Goal: Task Accomplishment & Management: Use online tool/utility

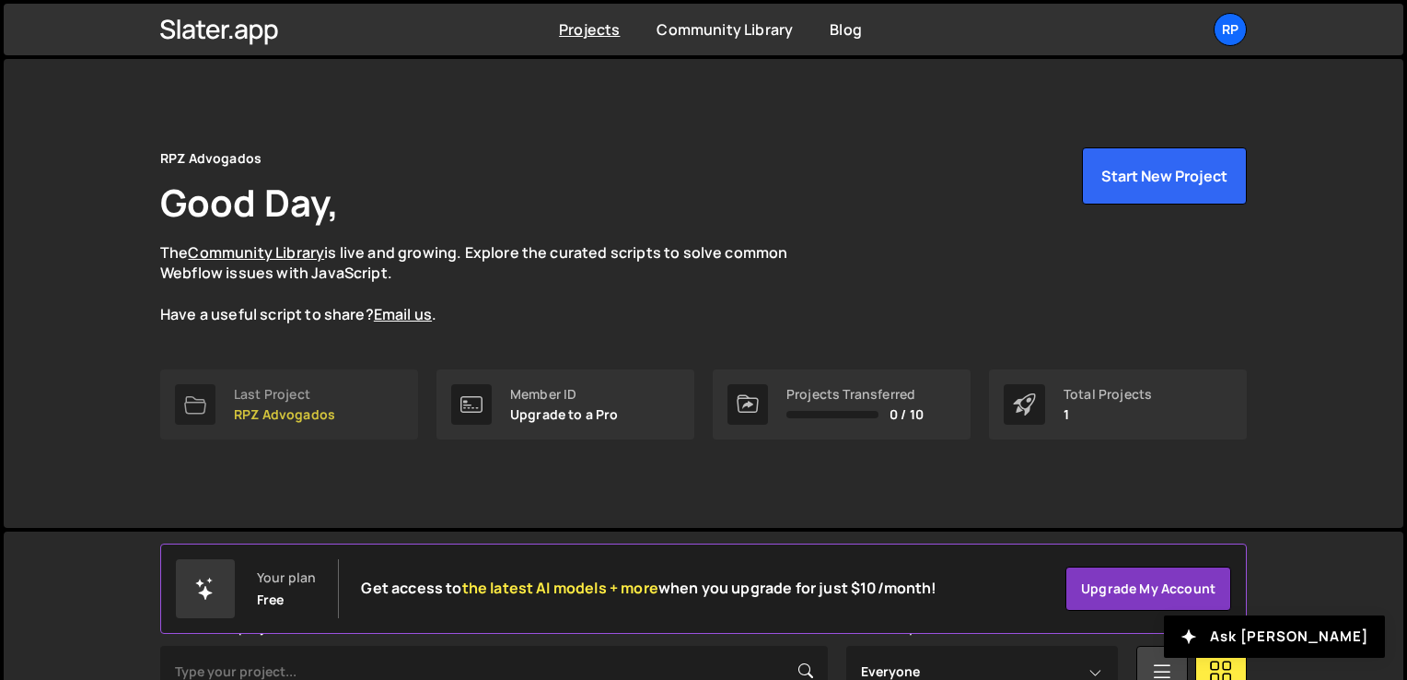
click at [258, 402] on div "Last Project RPZ Advogados" at bounding box center [284, 404] width 101 height 35
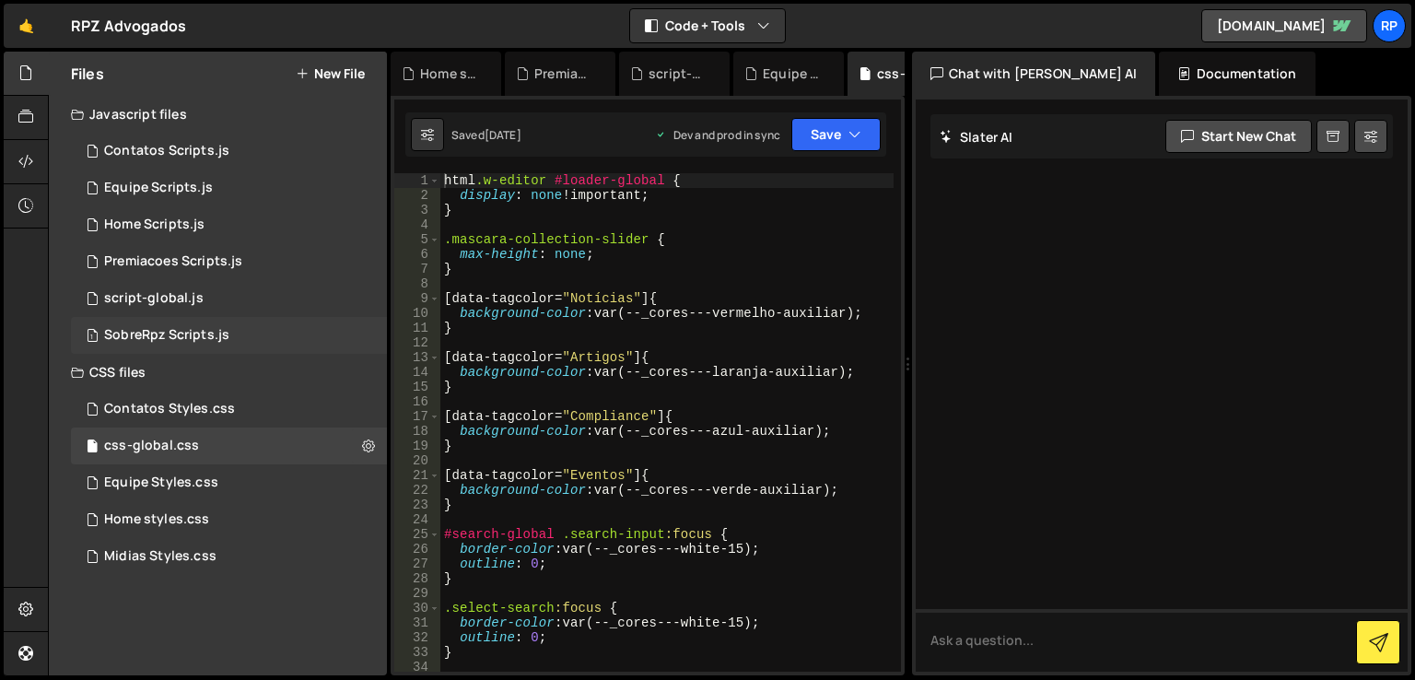
click at [154, 336] on div "SobreRpz Scripts.js" at bounding box center [166, 335] width 125 height 17
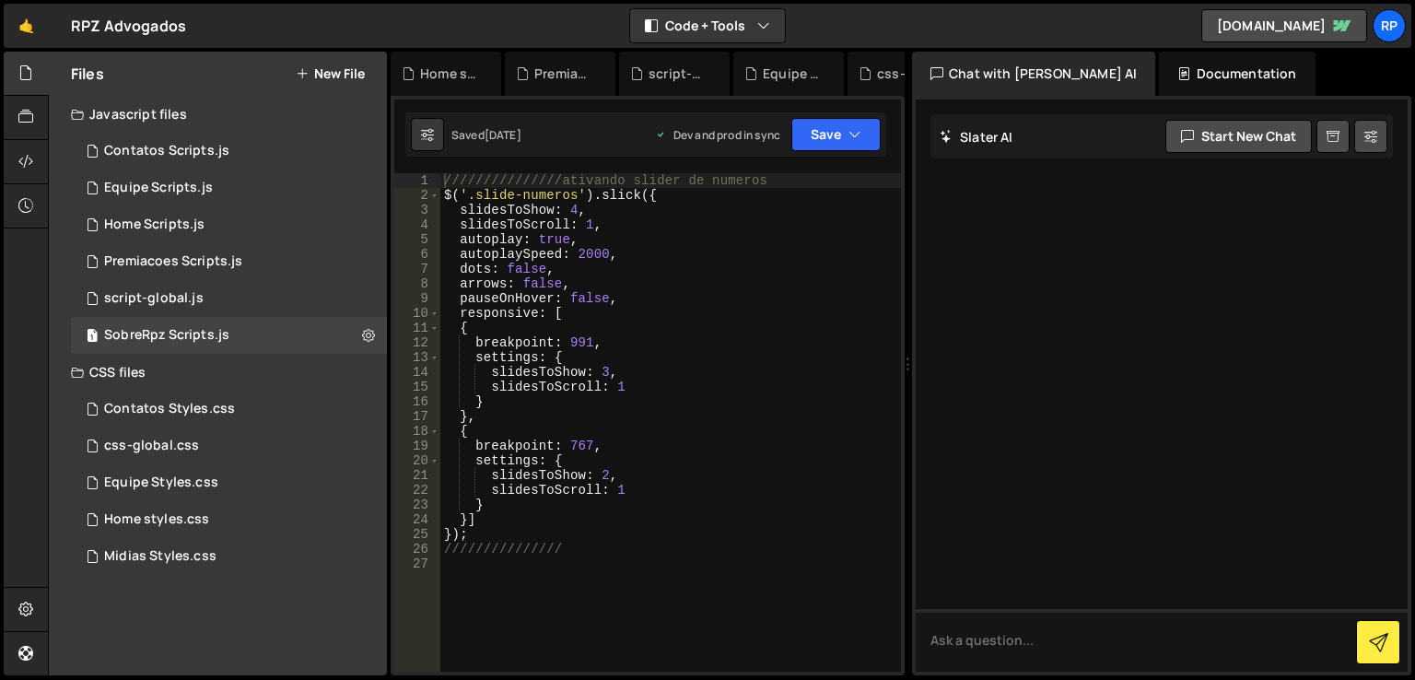
type textarea "///////////////"
click at [607, 542] on div "///////////////ativando slider de numeros $ ( '.slide-numeros' ) . slick ({ sli…" at bounding box center [670, 437] width 460 height 528
type textarea "////barra homens x mulheres"
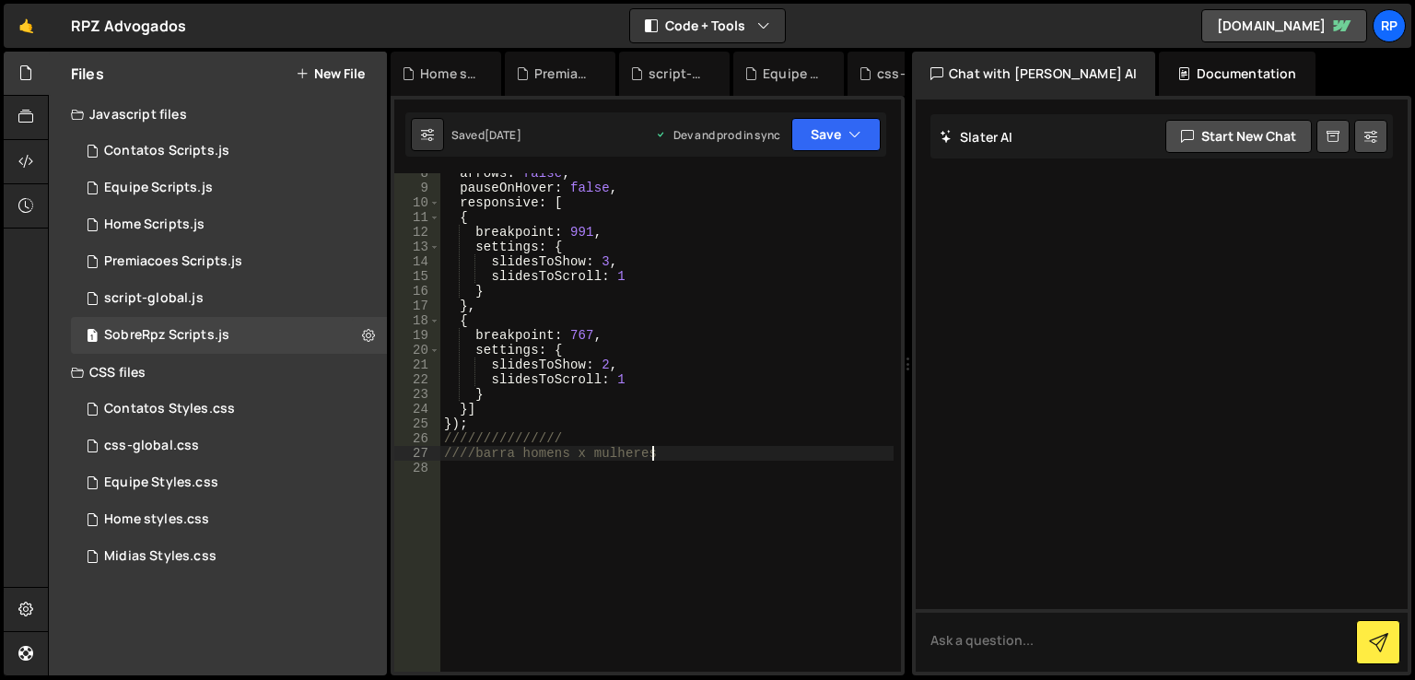
scroll to position [156, 0]
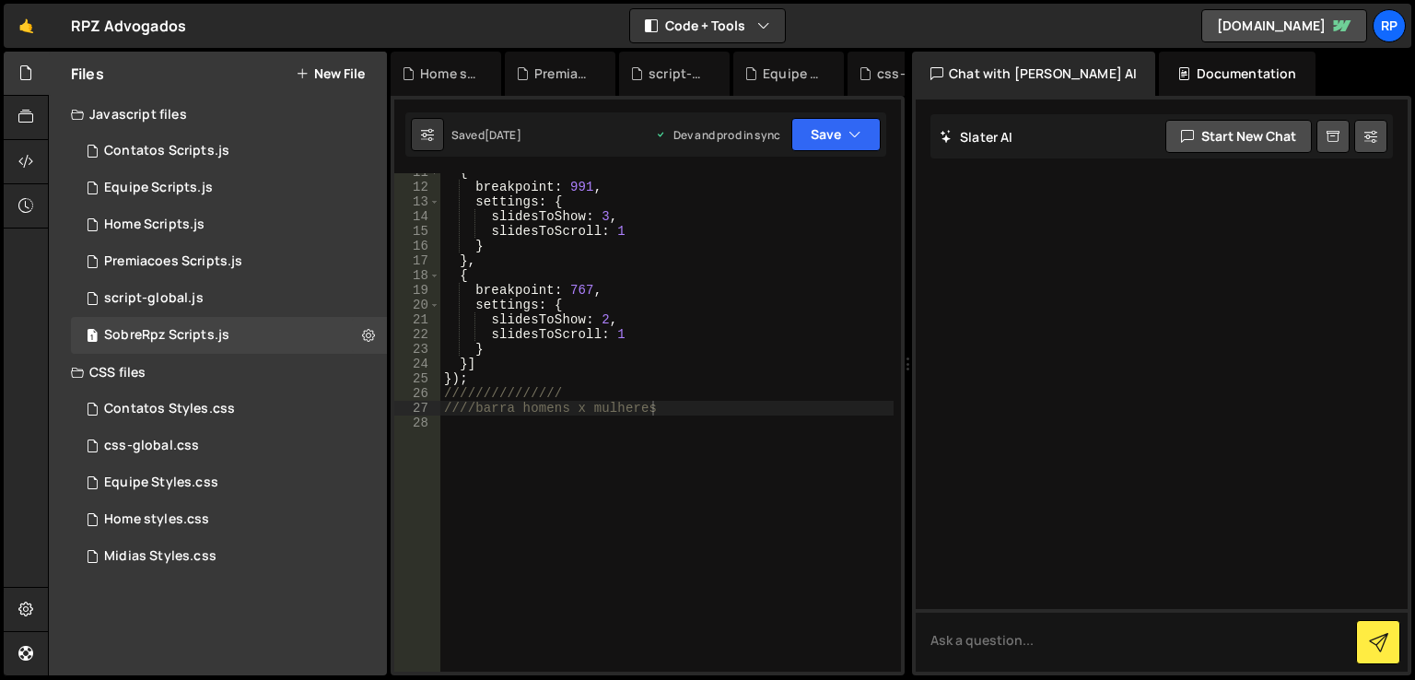
click at [686, 403] on div "{ breakpoint : 991 , settings : { slidesToShow : 3 , slidesToScroll : 1 } } , {…" at bounding box center [666, 429] width 453 height 528
paste textarea "$('#barra-mulheres').css('width', percMulheres + '%');"
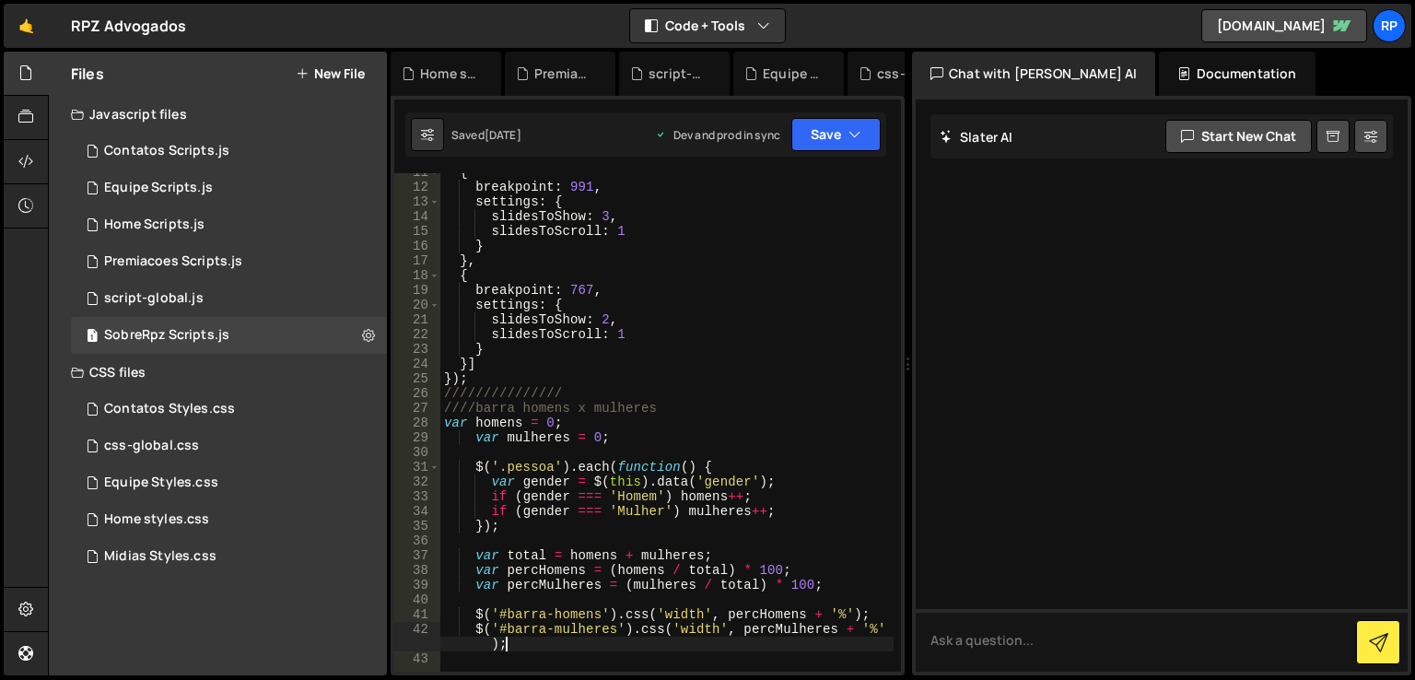
scroll to position [266, 0]
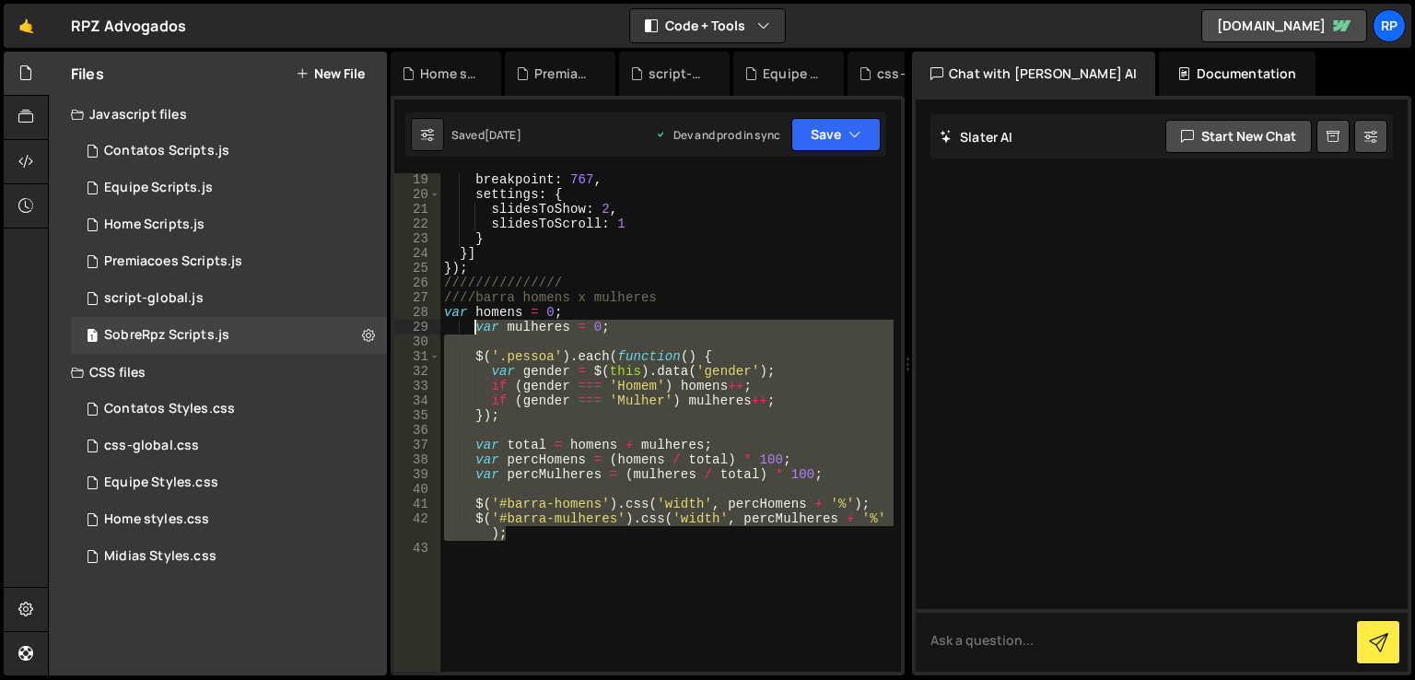
drag, startPoint x: 517, startPoint y: 533, endPoint x: 478, endPoint y: 333, distance: 203.6
click at [478, 333] on div "breakpoint : 767 , settings : { slidesToShow : 2 , slidesToScroll : 1 } }] }) ;…" at bounding box center [666, 436] width 453 height 528
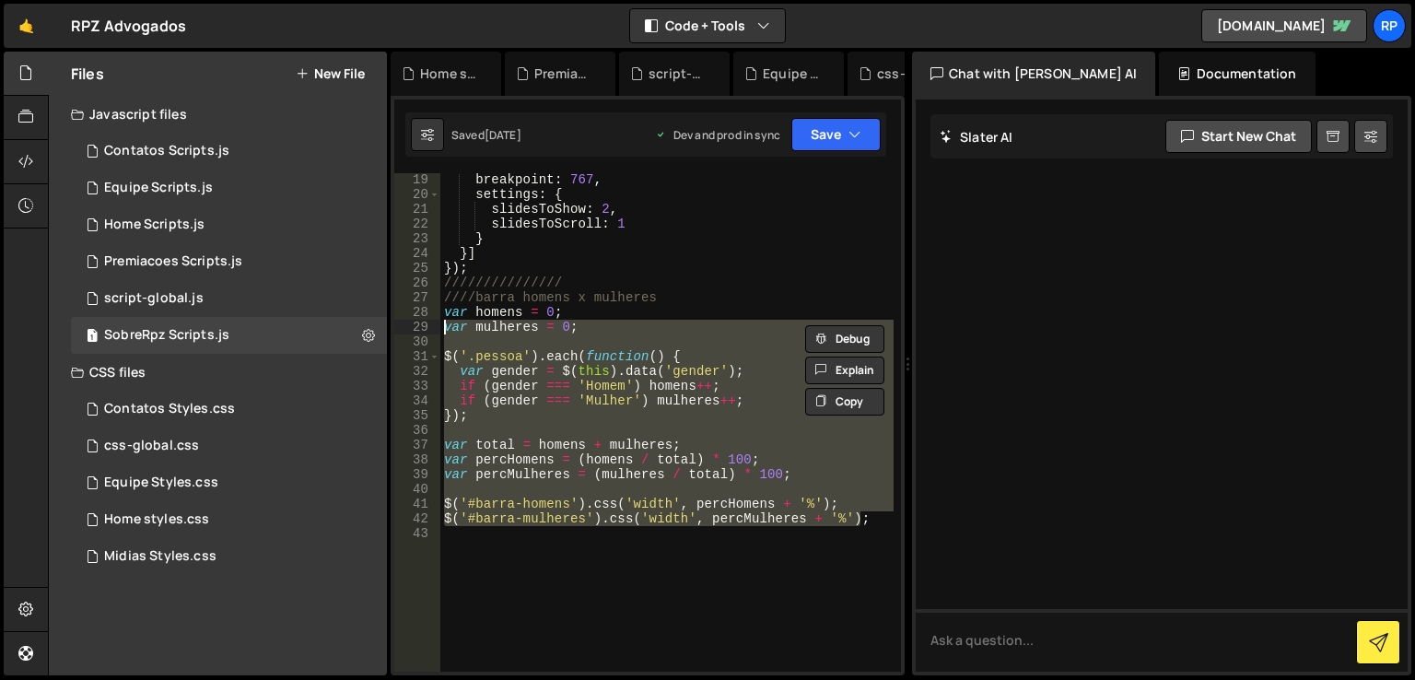
click at [865, 520] on div "breakpoint : 767 , settings : { slidesToShow : 2 , slidesToScroll : 1 } }] }) ;…" at bounding box center [666, 422] width 453 height 498
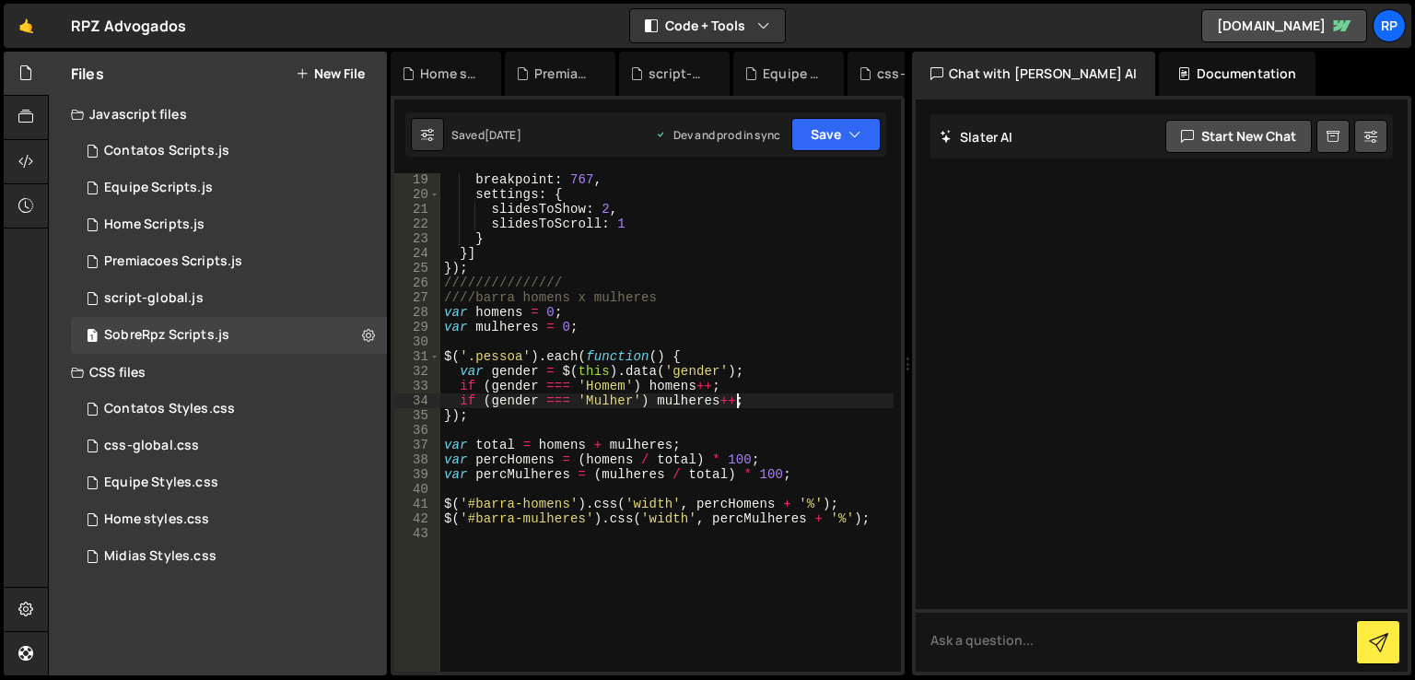
click at [759, 393] on div "breakpoint : 767 , settings : { slidesToShow : 2 , slidesToScroll : 1 } }] }) ;…" at bounding box center [666, 436] width 453 height 528
click at [591, 385] on div "breakpoint : 767 , settings : { slidesToShow : 2 , slidesToScroll : 1 } }] }) ;…" at bounding box center [666, 436] width 453 height 528
click at [599, 400] on div "breakpoint : 767 , settings : { slidesToShow : 2 , slidesToScroll : 1 } }] }) ;…" at bounding box center [666, 436] width 453 height 528
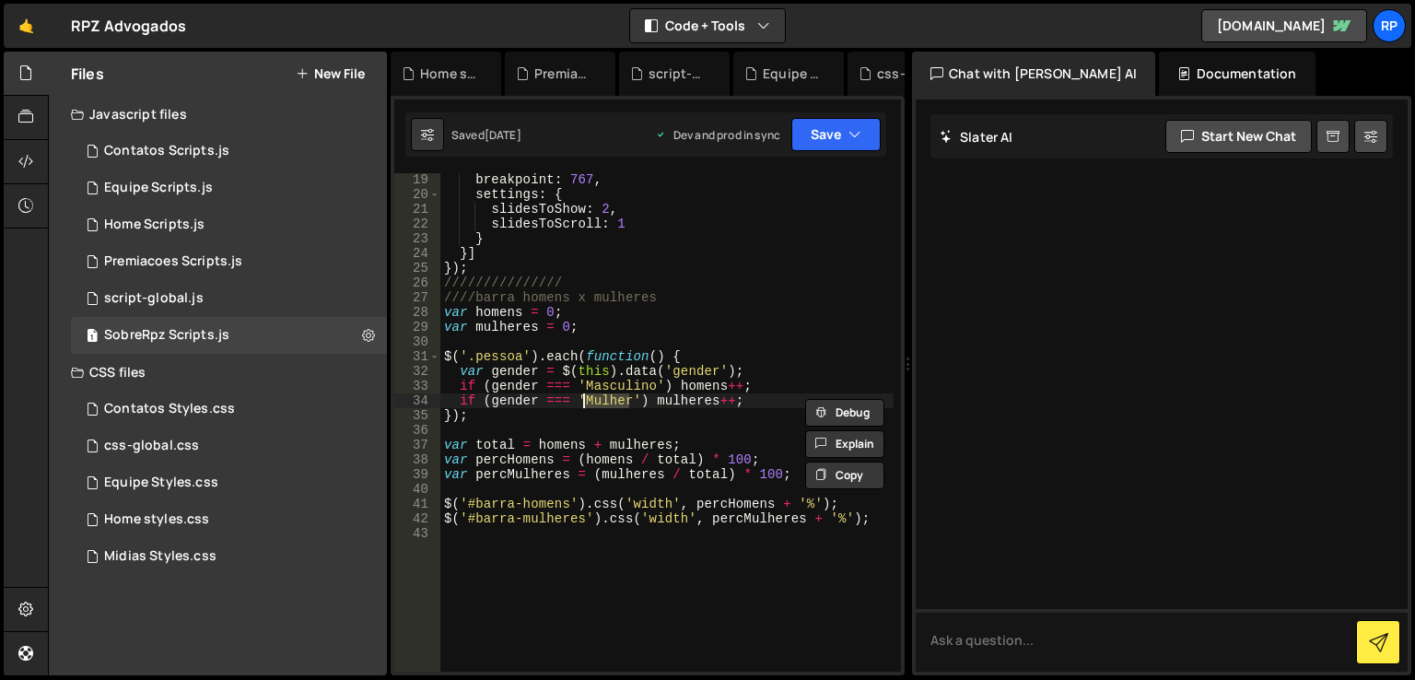
click at [599, 400] on div "breakpoint : 767 , settings : { slidesToShow : 2 , slidesToScroll : 1 } }] }) ;…" at bounding box center [666, 436] width 453 height 528
click at [494, 353] on div "breakpoint : 767 , settings : { slidesToShow : 2 , slidesToScroll : 1 } }] }) ;…" at bounding box center [666, 436] width 453 height 528
paste textarea "equipe-genero"
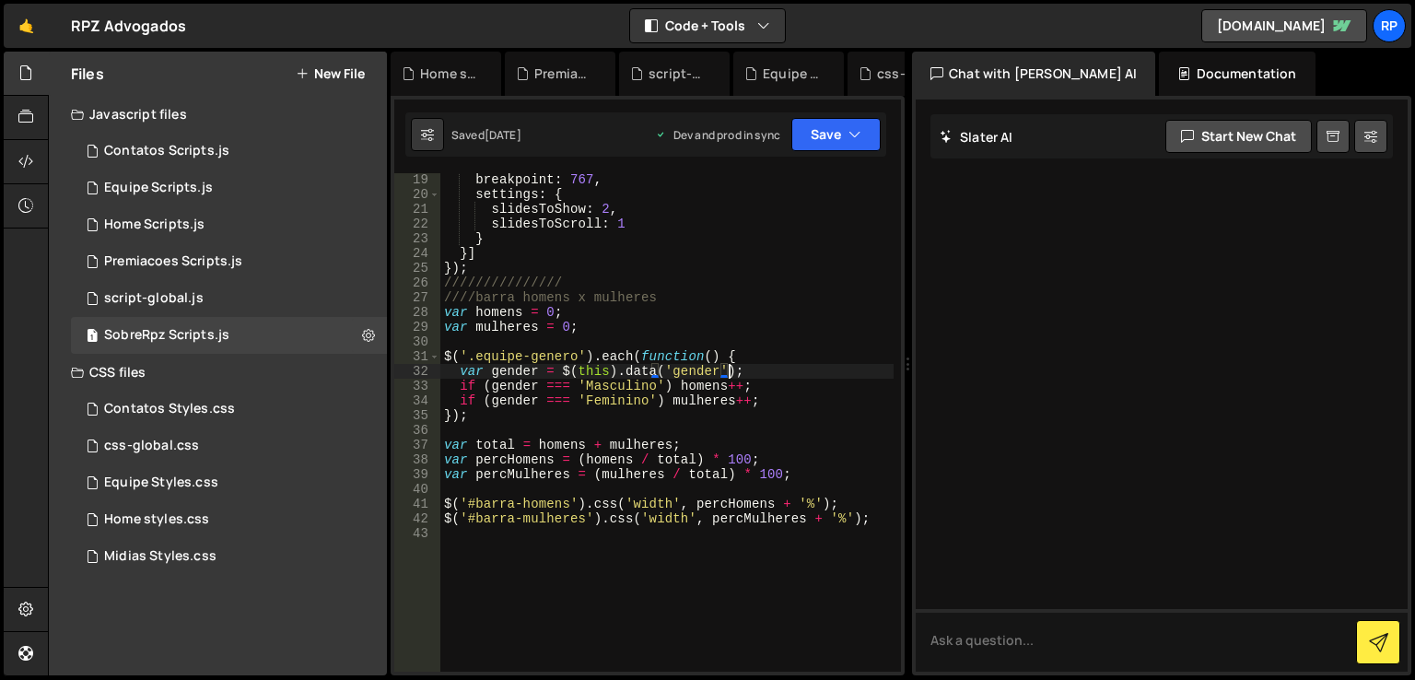
click at [728, 376] on div "breakpoint : 767 , settings : { slidesToShow : 2 , slidesToScroll : 1 } }] }) ;…" at bounding box center [666, 436] width 453 height 528
click at [632, 373] on div "breakpoint : 767 , settings : { slidesToShow : 2 , slidesToScroll : 1 } }] }) ;…" at bounding box center [666, 436] width 453 height 528
click at [753, 372] on div "breakpoint : 767 , settings : { slidesToShow : 2 , slidesToScroll : 1 } }] }) ;…" at bounding box center [666, 436] width 453 height 528
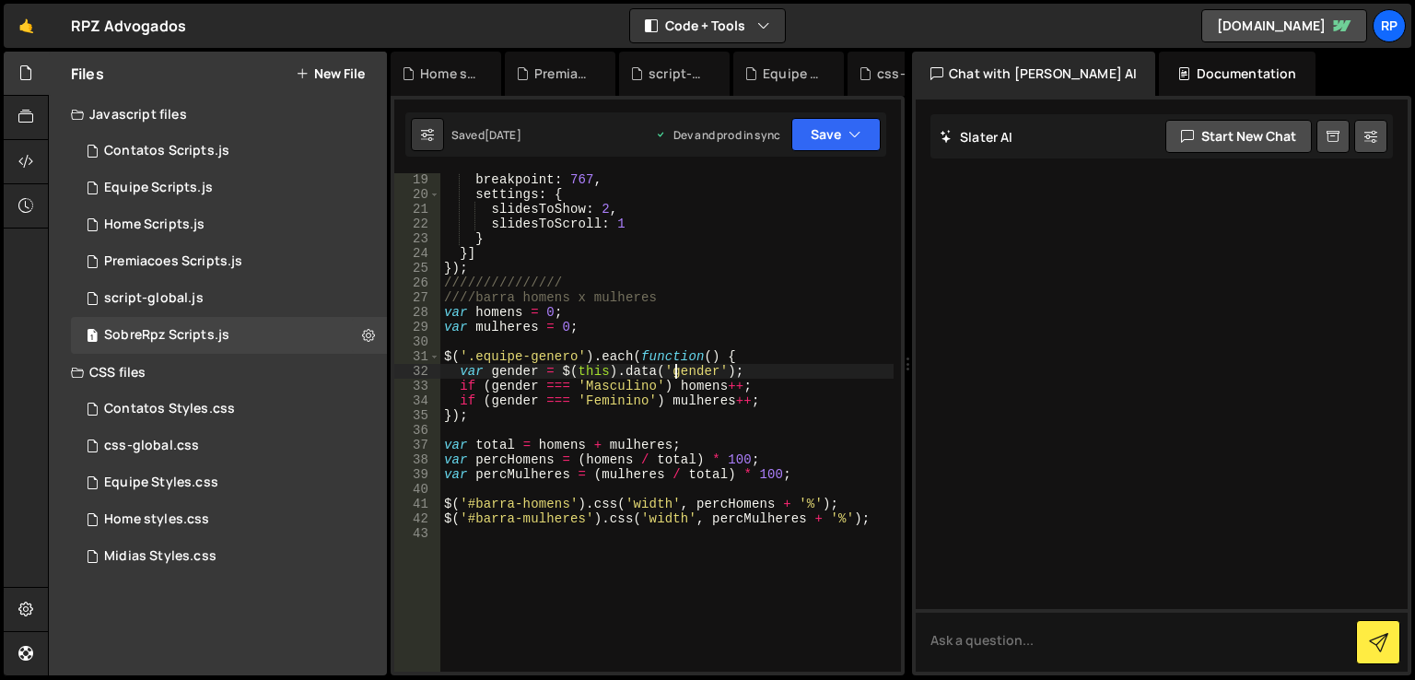
click at [674, 372] on div "breakpoint : 767 , settings : { slidesToShow : 2 , slidesToScroll : 1 } }] }) ;…" at bounding box center [666, 436] width 453 height 528
click at [745, 373] on div "breakpoint : 767 , settings : { slidesToShow : 2 , slidesToScroll : 1 } }] }) ;…" at bounding box center [666, 436] width 453 height 528
click at [763, 393] on div "breakpoint : 767 , settings : { slidesToShow : 2 , slidesToScroll : 1 } }] }) ;…" at bounding box center [666, 436] width 453 height 528
click at [700, 443] on div "breakpoint : 767 , settings : { slidesToShow : 2 , slidesToScroll : 1 } }] }) ;…" at bounding box center [666, 436] width 453 height 528
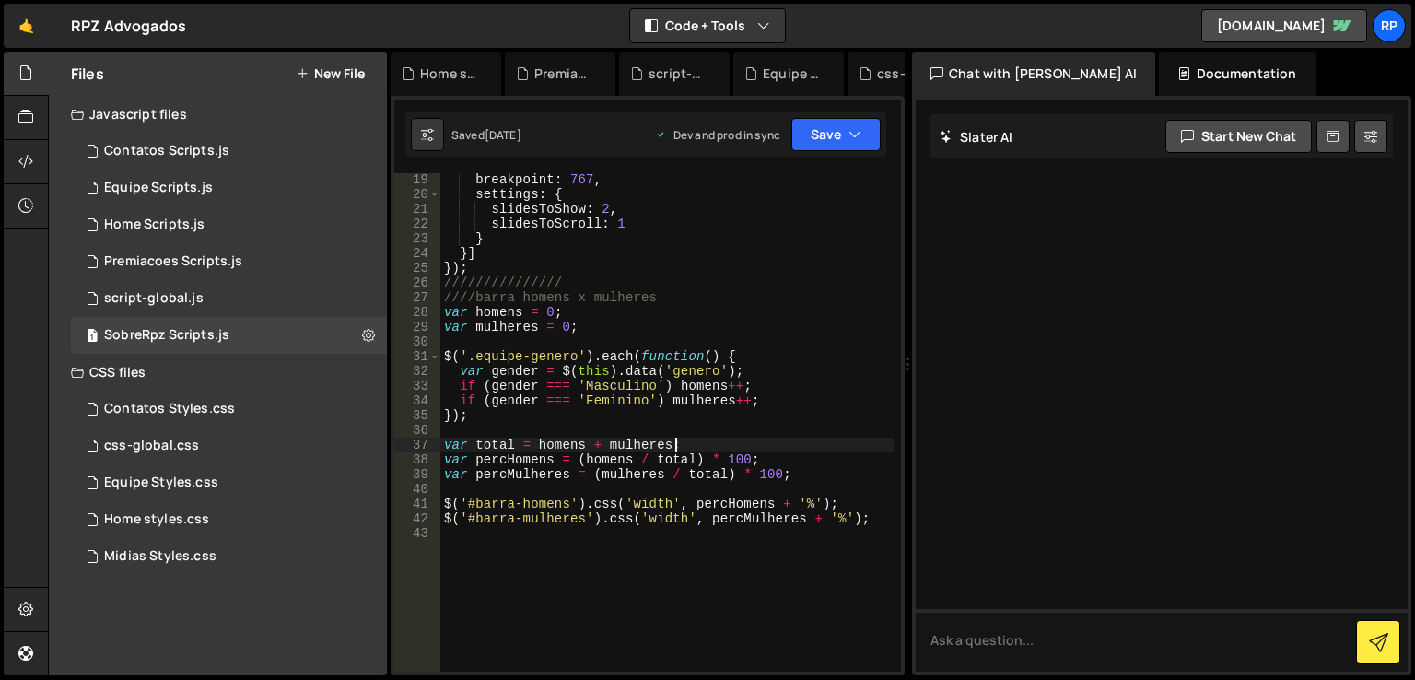
scroll to position [0, 15]
drag, startPoint x: 566, startPoint y: 502, endPoint x: 475, endPoint y: 502, distance: 91.2
click at [475, 502] on div "breakpoint : 767 , settings : { slidesToShow : 2 , slidesToScroll : 1 } }] }) ;…" at bounding box center [666, 436] width 453 height 528
click at [744, 352] on div "breakpoint : 767 , settings : { slidesToShow : 2 , slidesToScroll : 1 } }] }) ;…" at bounding box center [666, 436] width 453 height 528
click at [843, 134] on button "Save" at bounding box center [835, 134] width 89 height 33
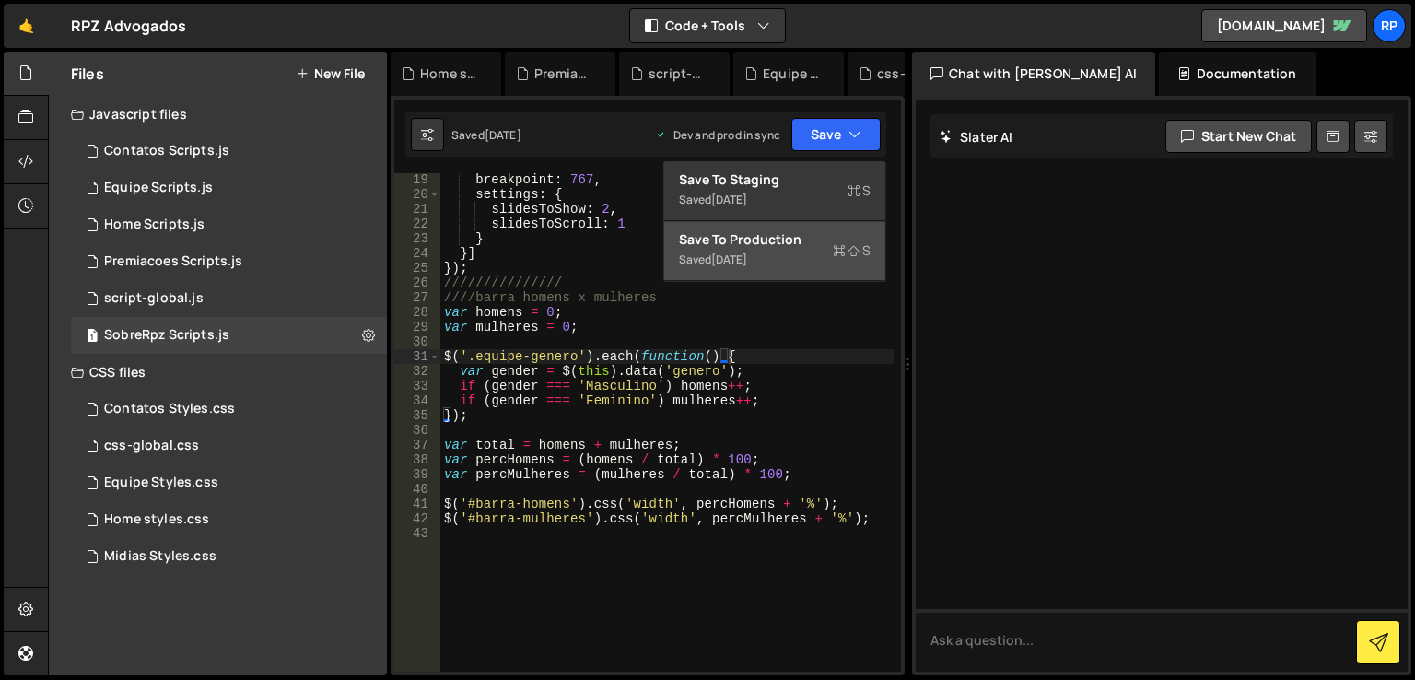
click at [744, 252] on div "[DATE]" at bounding box center [729, 259] width 36 height 16
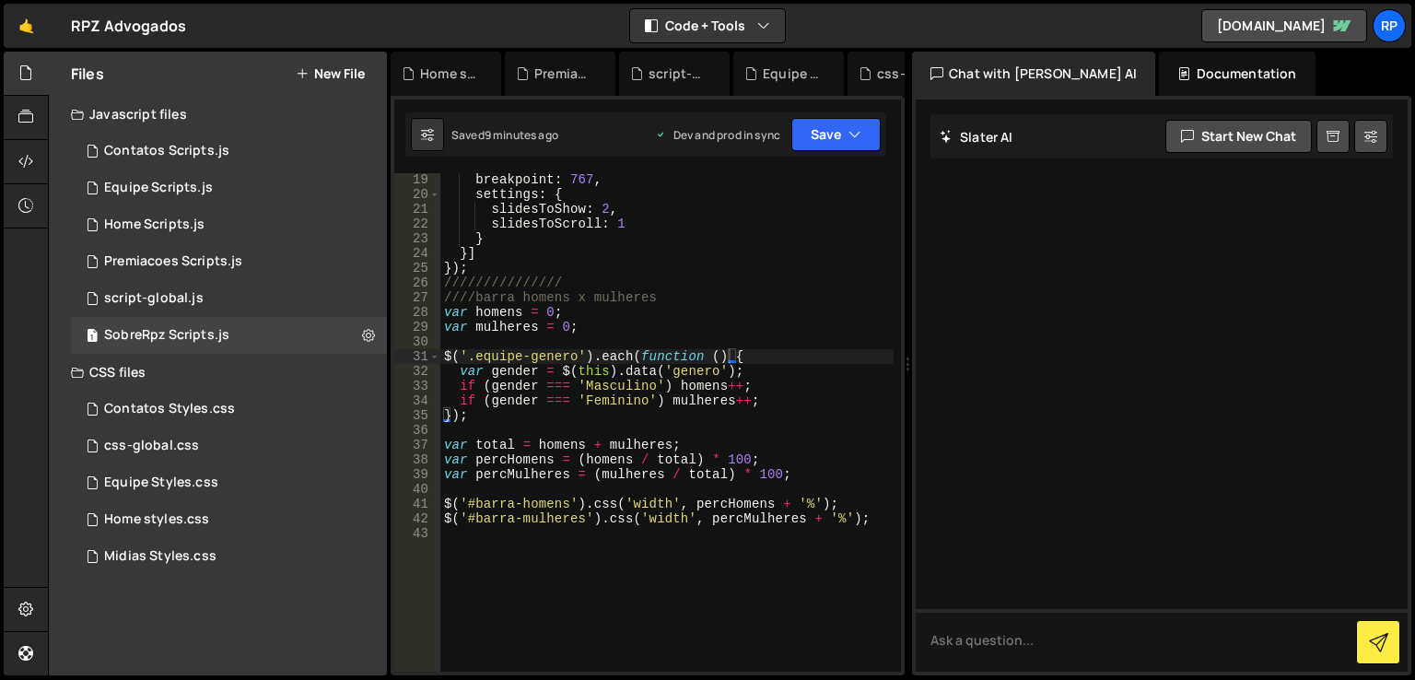
type textarea "$('#barra-mulheres').css('width', percMulheres + '%');"
click at [874, 522] on div "breakpoint : 767 , settings : { slidesToShow : 2 , slidesToScroll : 1 } }] }) ;…" at bounding box center [666, 436] width 453 height 528
drag, startPoint x: 689, startPoint y: 505, endPoint x: 813, endPoint y: 505, distance: 124.3
click at [813, 505] on div "breakpoint : 767 , settings : { slidesToShow : 2 , slidesToScroll : 1 } }] }) ;…" at bounding box center [666, 436] width 453 height 528
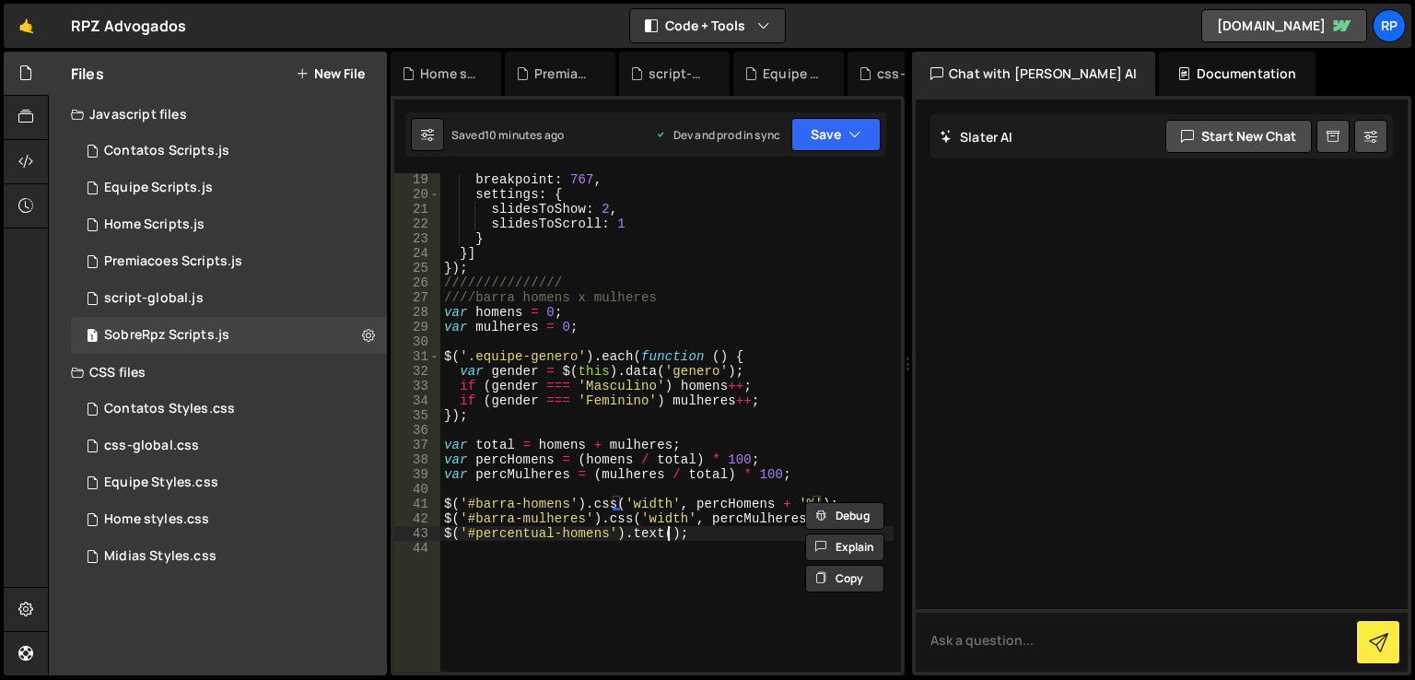
click at [667, 533] on div "breakpoint : 767 , settings : { slidesToShow : 2 , slidesToScroll : 1 } }] }) ;…" at bounding box center [666, 436] width 453 height 528
paste textarea "percHomens + '%'"
type textarea "$('#percentual-homens').text(percHomens + '%');"
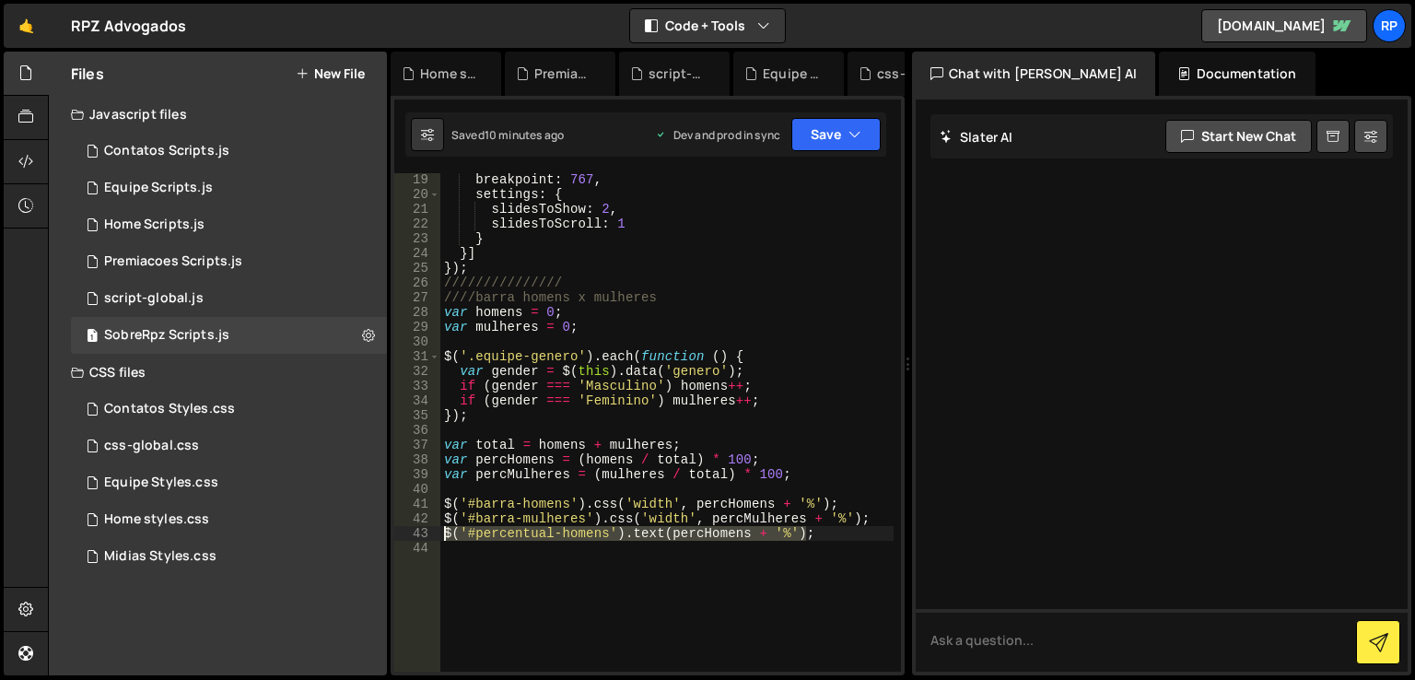
drag, startPoint x: 754, startPoint y: 534, endPoint x: 443, endPoint y: 529, distance: 311.3
click at [443, 529] on div "breakpoint : 767 , settings : { slidesToShow : 2 , slidesToScroll : 1 } }] }) ;…" at bounding box center [666, 436] width 453 height 528
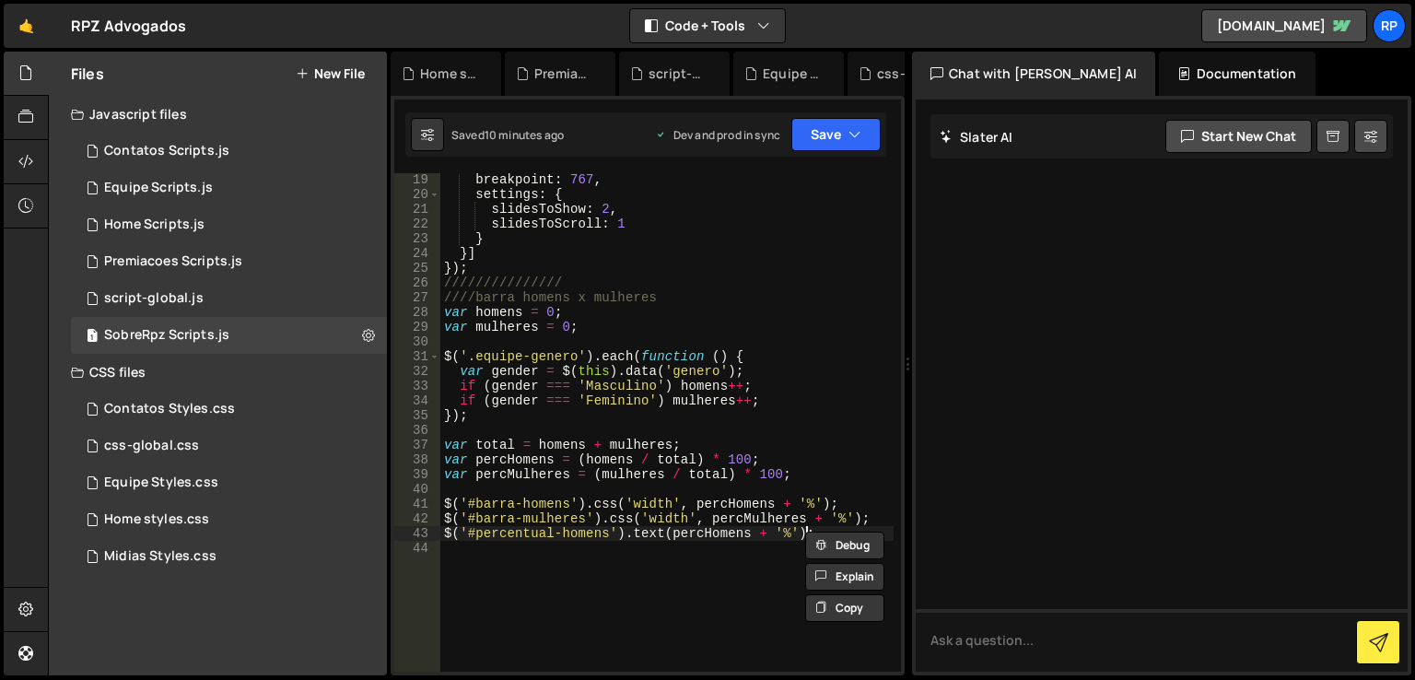
scroll to position [0, 0]
paste textarea "$('#percentual-homens').text(percHomens + '%');"
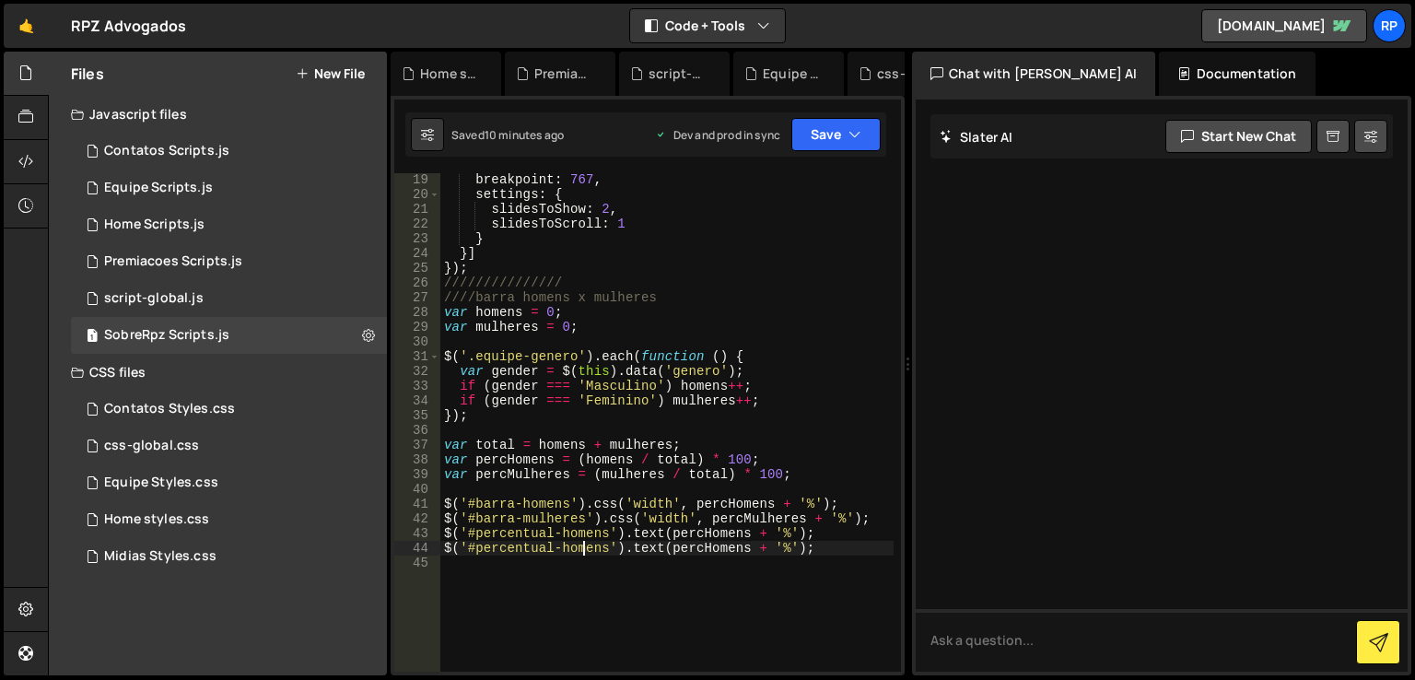
click at [583, 549] on div "breakpoint : 767 , settings : { slidesToShow : 2 , slidesToScroll : 1 } }] }) ;…" at bounding box center [666, 436] width 453 height 528
click at [734, 515] on div "breakpoint : 767 , settings : { slidesToShow : 2 , slidesToScroll : 1 } }] }) ;…" at bounding box center [666, 436] width 453 height 528
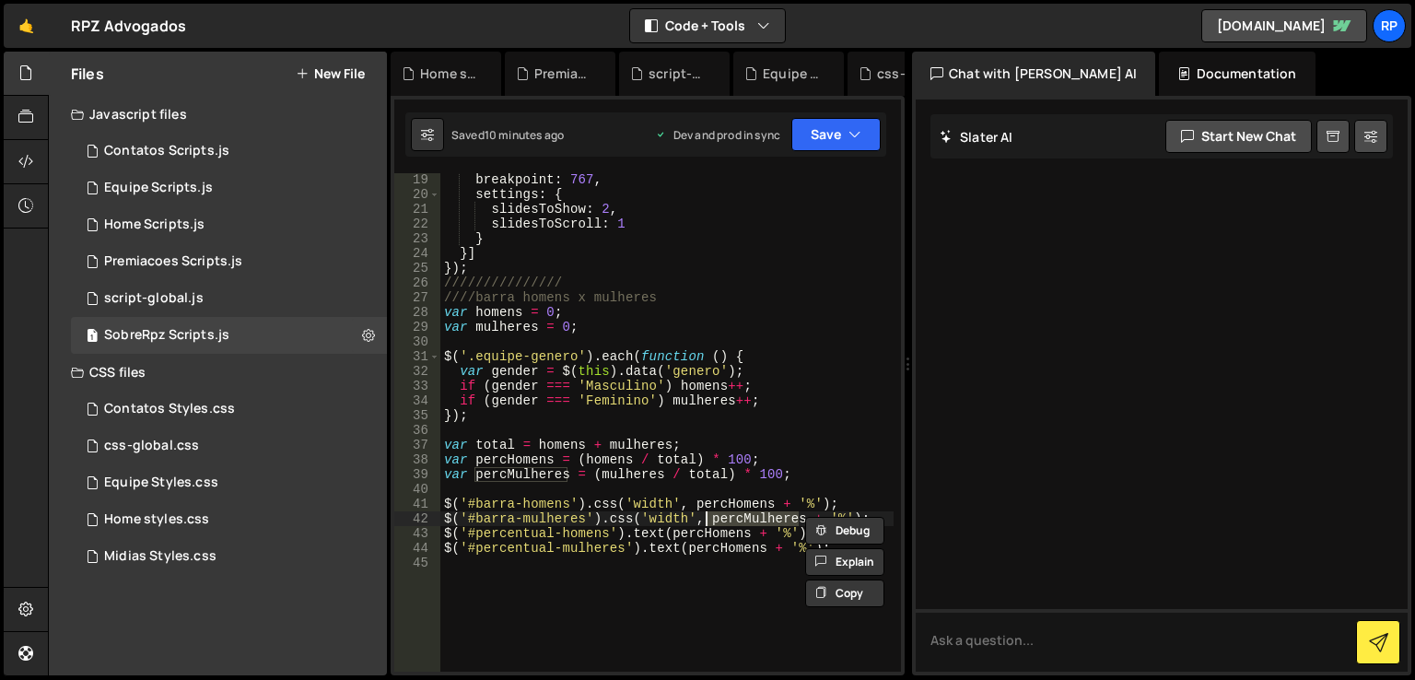
click at [712, 549] on div "breakpoint : 767 , settings : { slidesToShow : 2 , slidesToScroll : 1 } }] }) ;…" at bounding box center [666, 436] width 453 height 528
paste textarea "Mulhere"
click at [858, 140] on icon "button" at bounding box center [854, 134] width 13 height 18
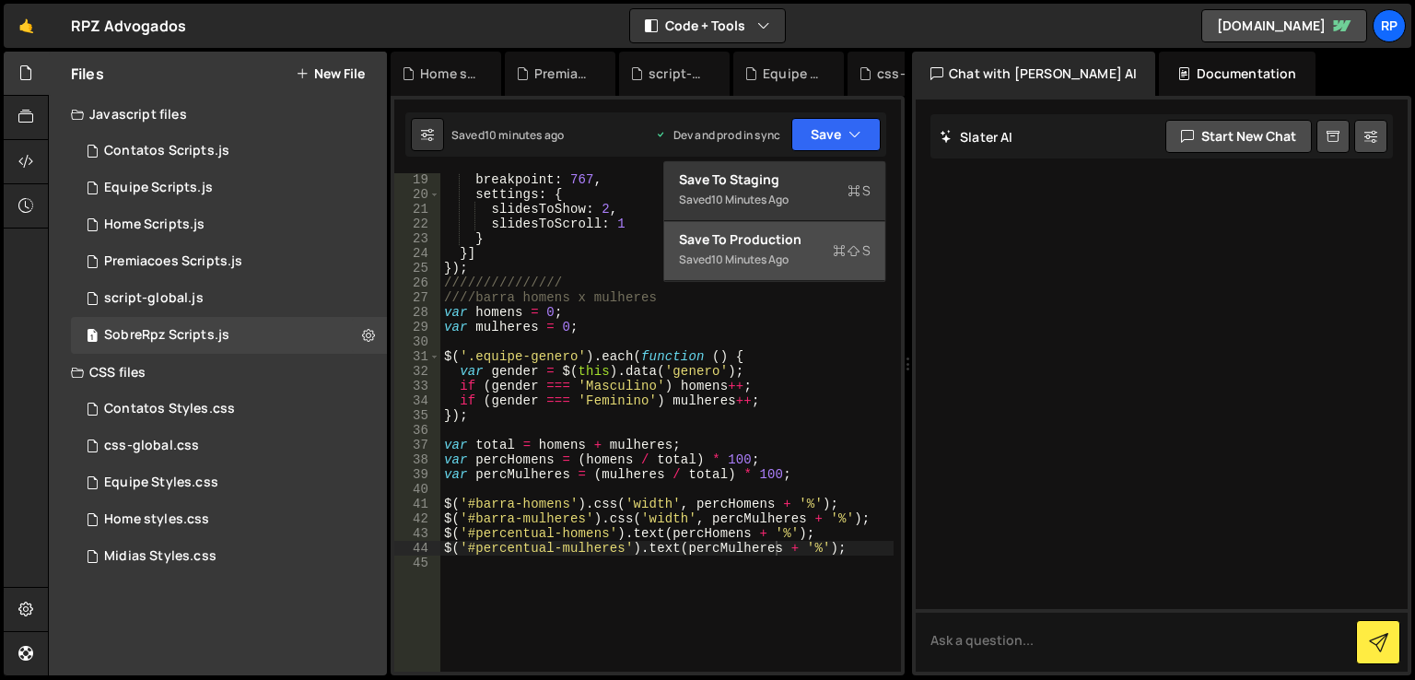
click at [763, 248] on div "Save to Production S" at bounding box center [775, 239] width 192 height 18
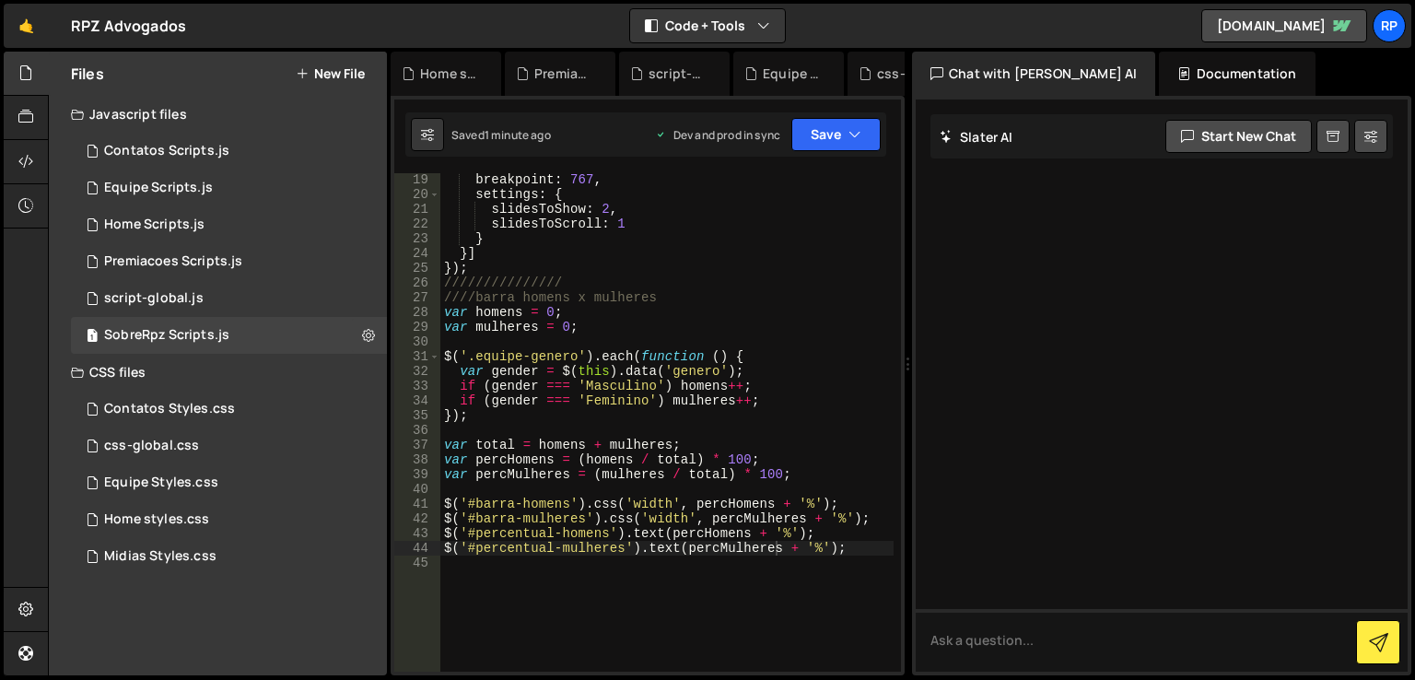
click at [794, 472] on div "breakpoint : 767 , settings : { slidesToShow : 2 , slidesToScroll : 1 } }] }) ;…" at bounding box center [666, 436] width 453 height 528
drag, startPoint x: 761, startPoint y: 460, endPoint x: 440, endPoint y: 461, distance: 320.5
click at [440, 461] on div "breakpoint : 767 , settings : { slidesToShow : 2 , slidesToScroll : 1 } }] }) ;…" at bounding box center [666, 436] width 453 height 528
type textarea "var percHomens = (homens / total) * 100;"
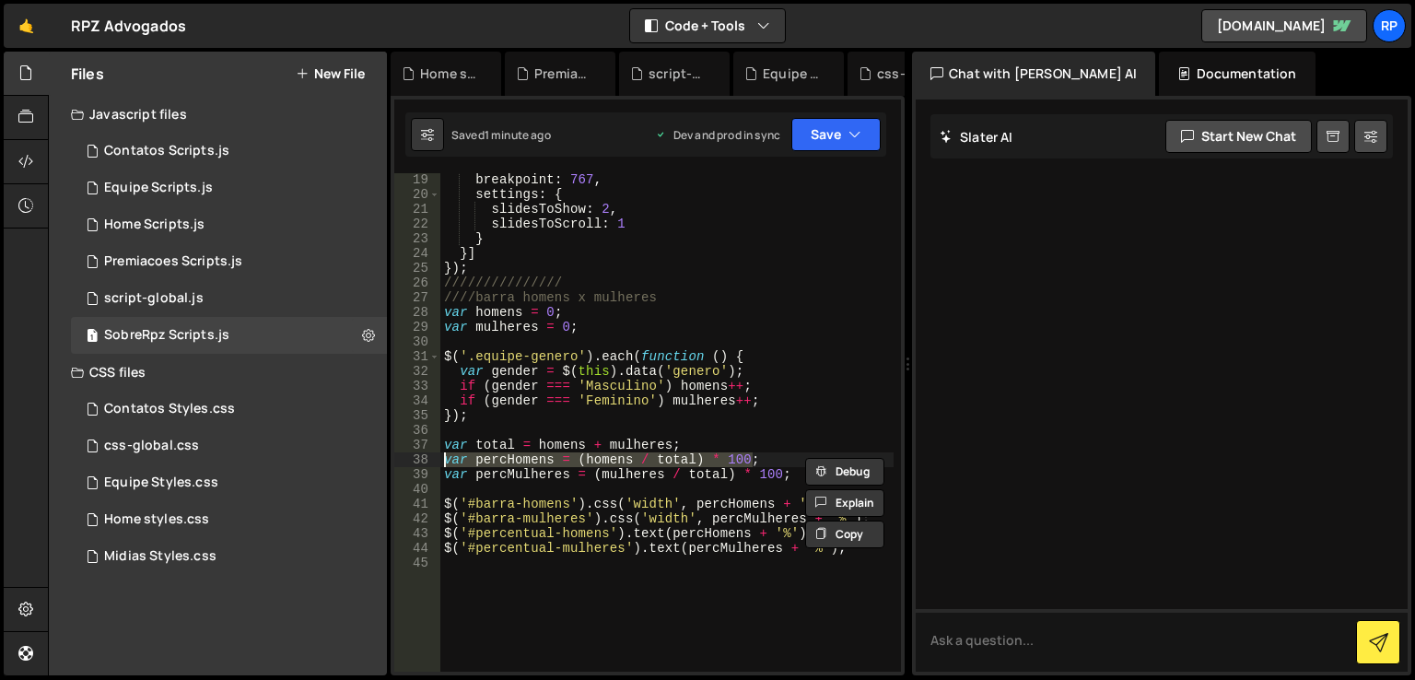
click at [762, 464] on div "breakpoint : 767 , settings : { slidesToShow : 2 , slidesToScroll : 1 } }] }) ;…" at bounding box center [666, 422] width 453 height 498
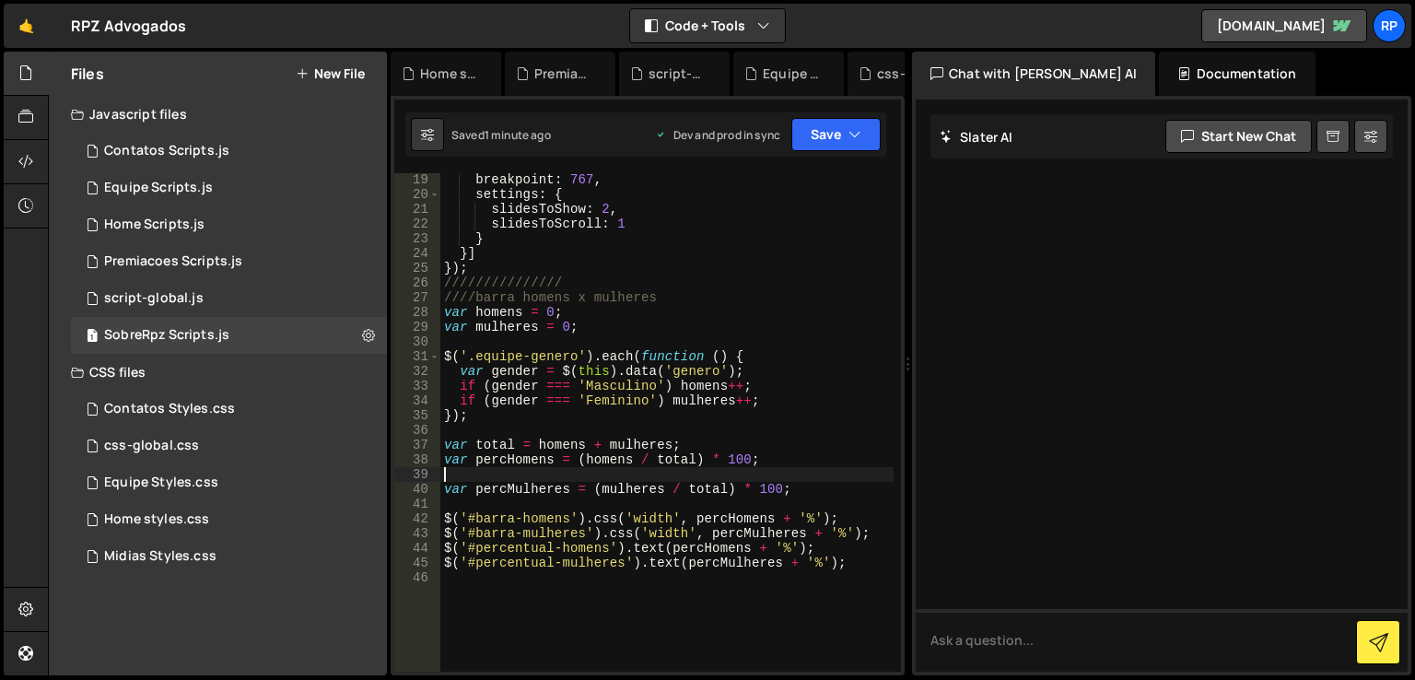
scroll to position [0, 0]
paste textarea "var percHomens = (homens / total) * 100;"
click at [550, 474] on div "breakpoint : 767 , settings : { slidesToShow : 2 , slidesToScroll : 1 } }] }) ;…" at bounding box center [666, 436] width 453 height 528
drag, startPoint x: 442, startPoint y: 485, endPoint x: 789, endPoint y: 494, distance: 347.3
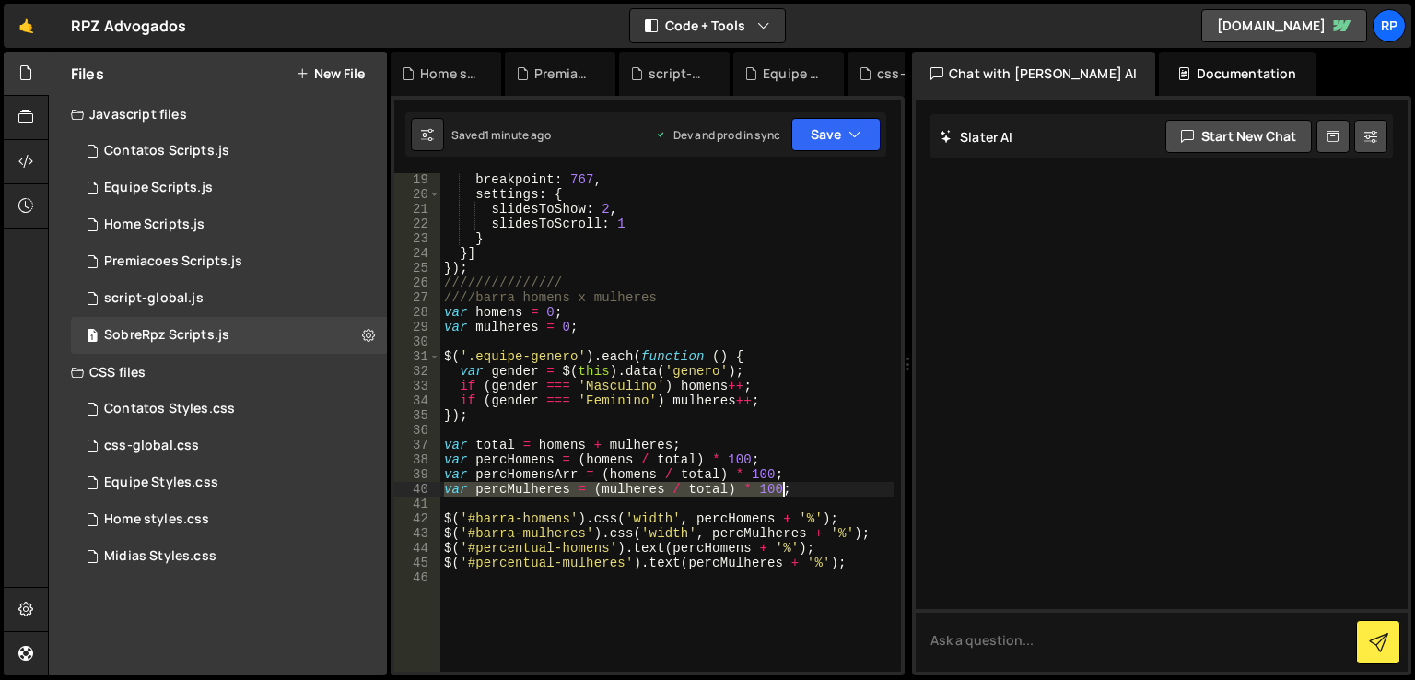
click at [789, 494] on div "breakpoint : 767 , settings : { slidesToShow : 2 , slidesToScroll : 1 } }] }) ;…" at bounding box center [666, 436] width 453 height 528
type textarea "var percMulheres = (mulheres / total) * 100;"
click at [806, 491] on button "Debug" at bounding box center [844, 501] width 79 height 28
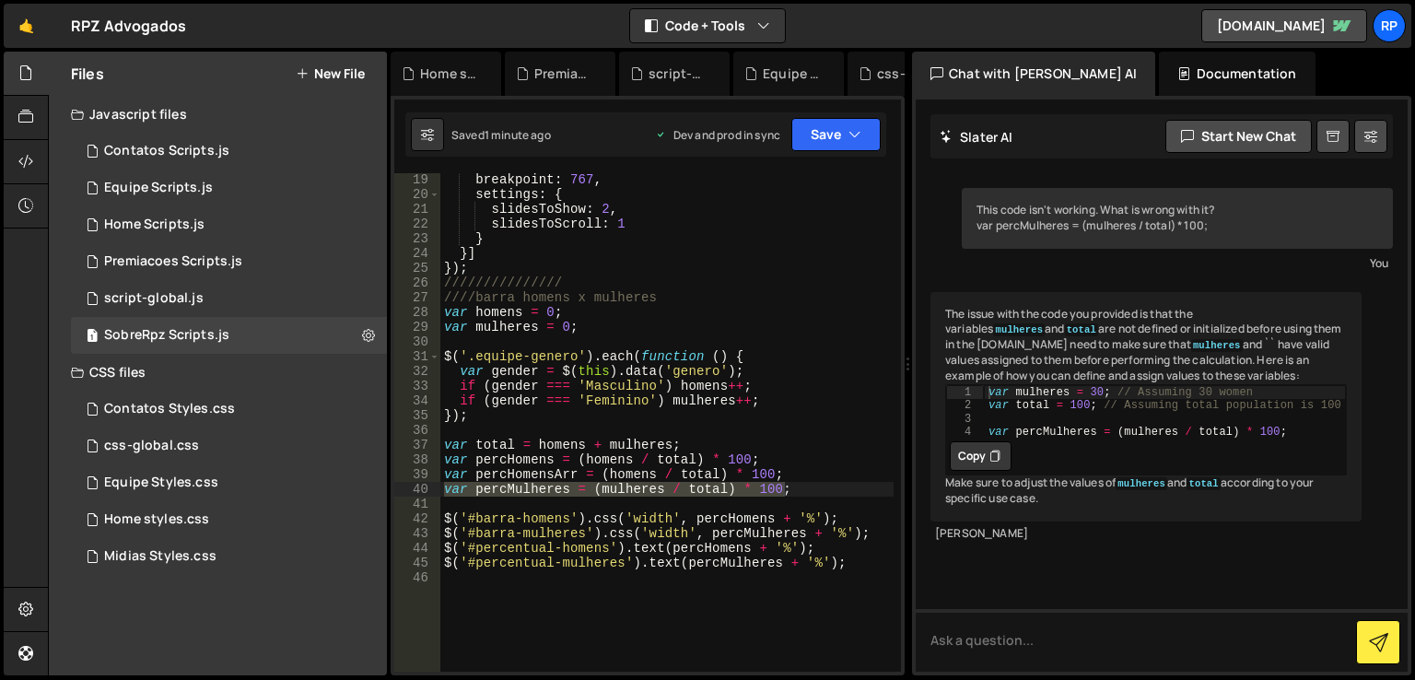
click at [793, 484] on div "breakpoint : 767 , settings : { slidesToShow : 2 , slidesToScroll : 1 } }] }) ;…" at bounding box center [666, 422] width 453 height 498
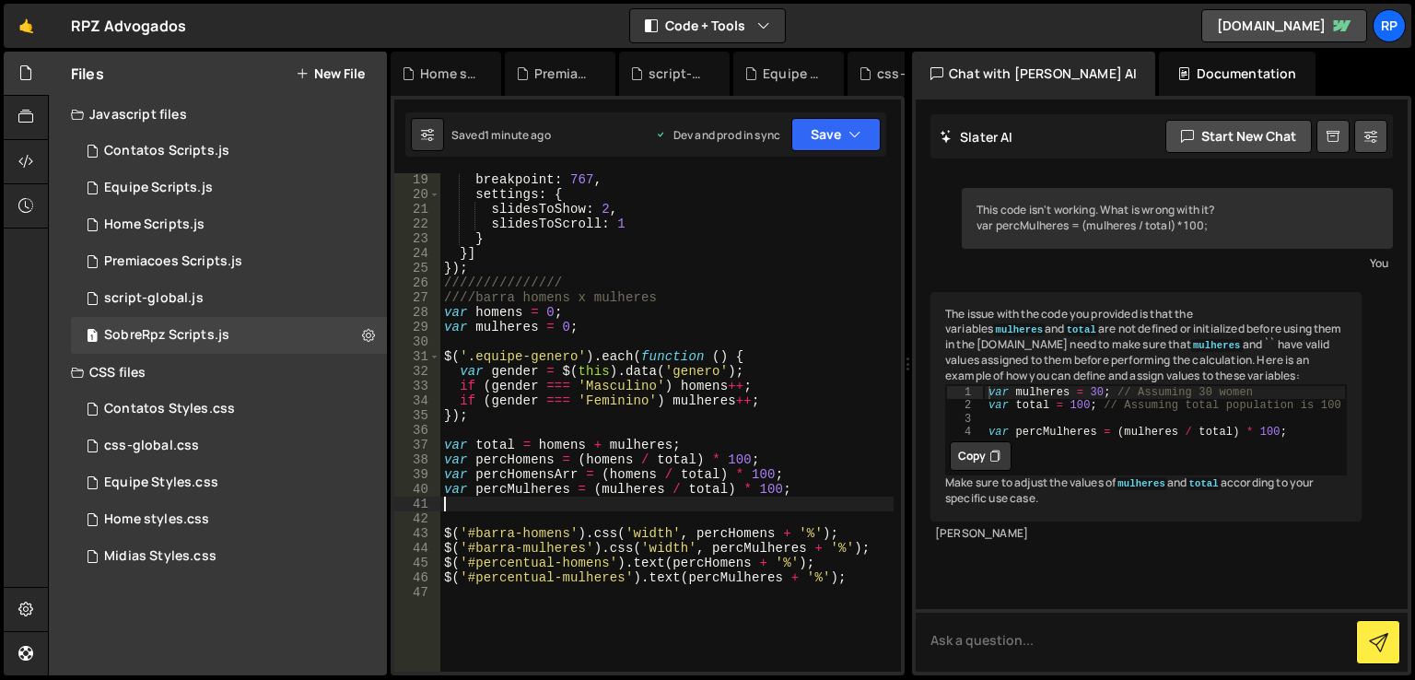
scroll to position [0, 0]
paste textarea "var percMulheres = (mulheres / total) * 100;"
click at [569, 502] on div "breakpoint : 767 , settings : { slidesToShow : 2 , slidesToScroll : 1 } }] }) ;…" at bounding box center [666, 436] width 453 height 528
drag, startPoint x: 598, startPoint y: 472, endPoint x: 799, endPoint y: 472, distance: 201.7
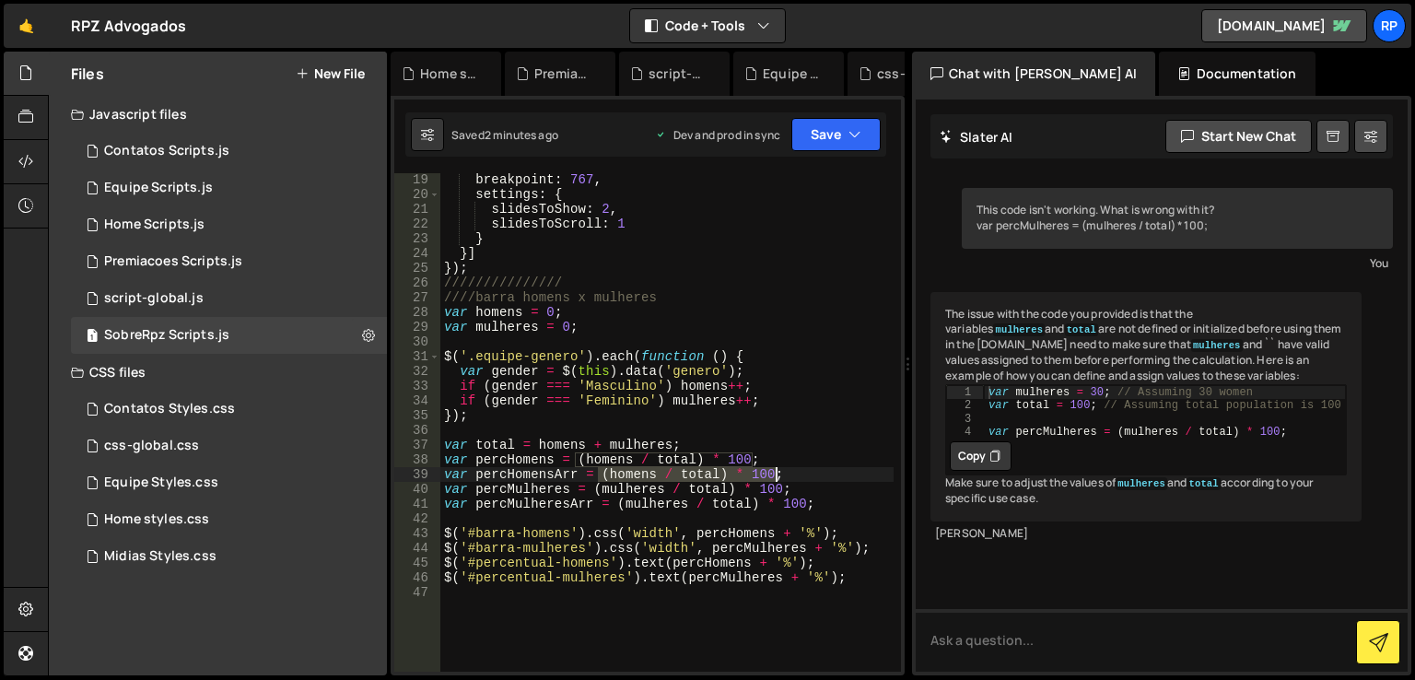
click at [799, 472] on div "breakpoint : 767 , settings : { slidesToShow : 2 , slidesToScroll : 1 } }] }) ;…" at bounding box center [666, 436] width 453 height 528
paste textarea "(homens / total) * 100).toFixed(1)"
click at [810, 502] on div "breakpoint : 767 , settings : { slidesToShow : 2 , slidesToScroll : 1 } }] }) ;…" at bounding box center [666, 436] width 453 height 528
drag, startPoint x: 744, startPoint y: 506, endPoint x: 610, endPoint y: 507, distance: 134.5
click at [610, 507] on div "breakpoint : 767 , settings : { slidesToShow : 2 , slidesToScroll : 1 } }] }) ;…" at bounding box center [666, 436] width 453 height 528
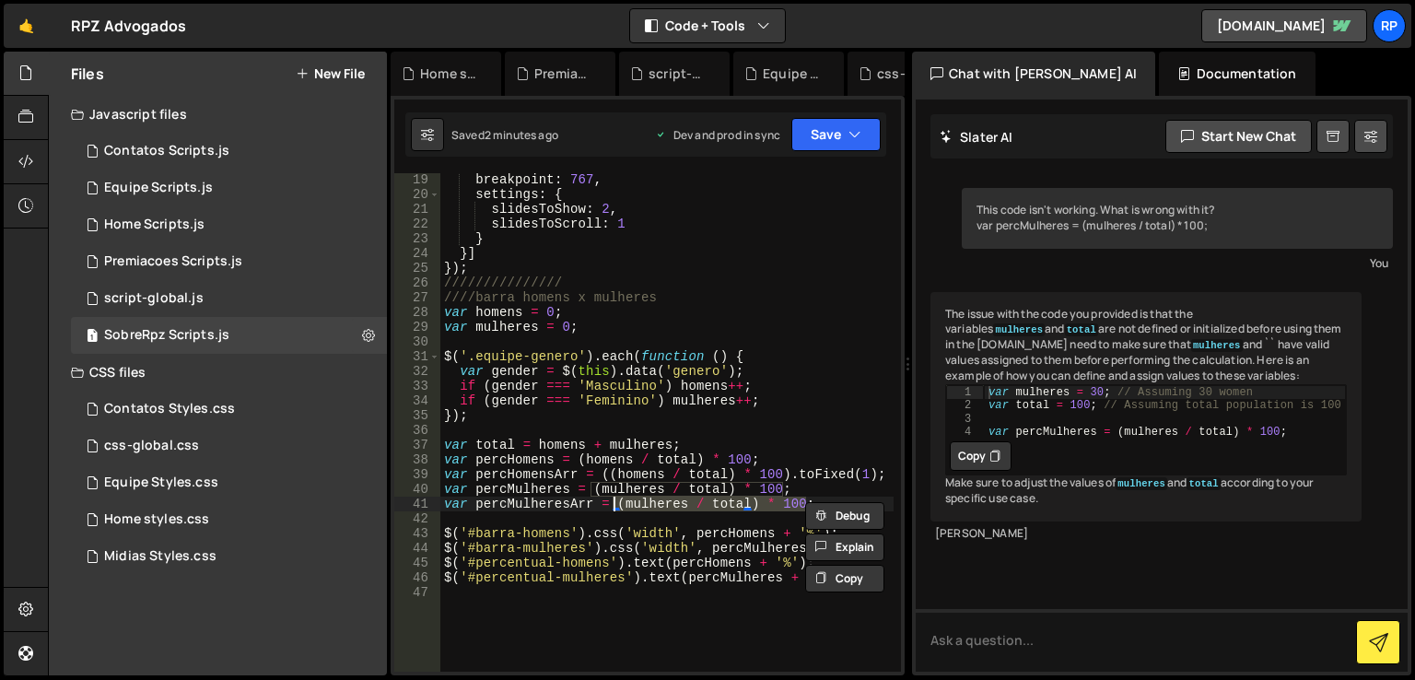
paste textarea "(mulheres / total) * 100).toFixed(1)"
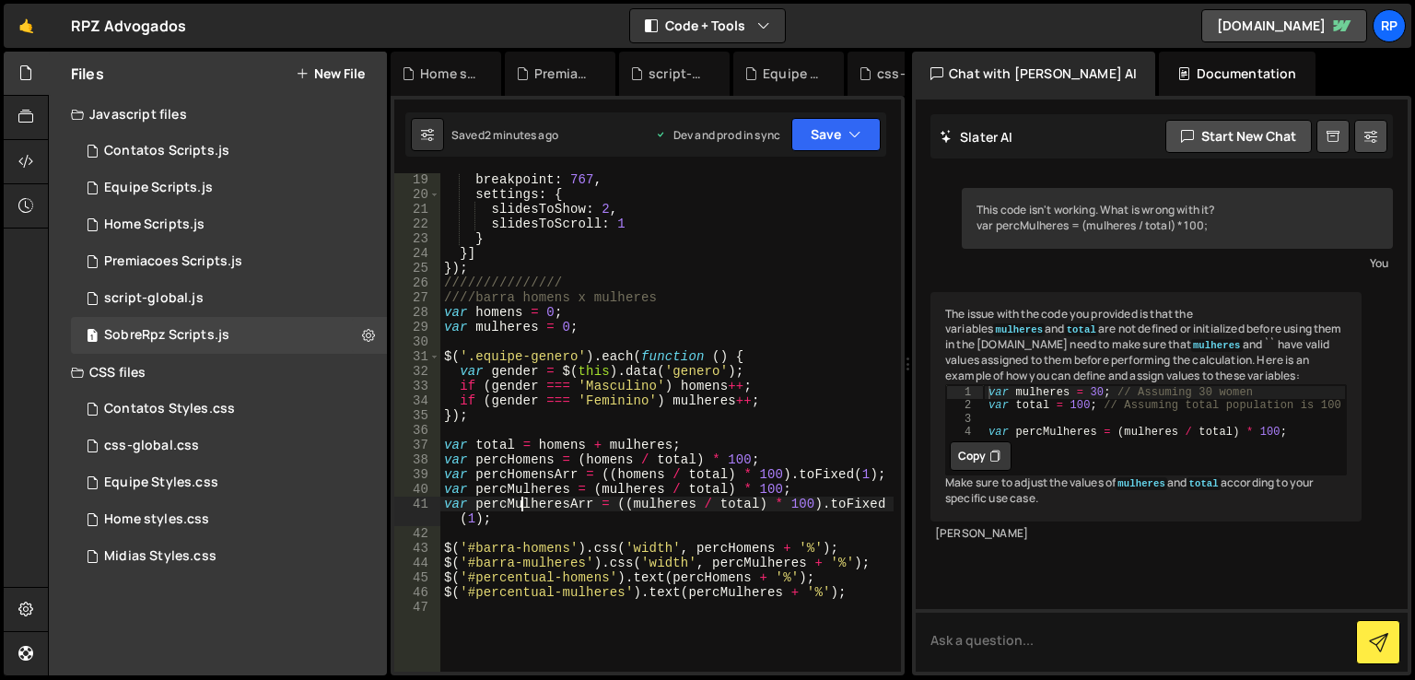
click at [520, 506] on div "breakpoint : 767 , settings : { slidesToShow : 2 , slidesToScroll : 1 } }] }) ;…" at bounding box center [666, 436] width 453 height 528
click at [704, 594] on div "breakpoint : 767 , settings : { slidesToShow : 2 , slidesToScroll : 1 } }] }) ;…" at bounding box center [666, 436] width 453 height 528
paste textarea "Arr"
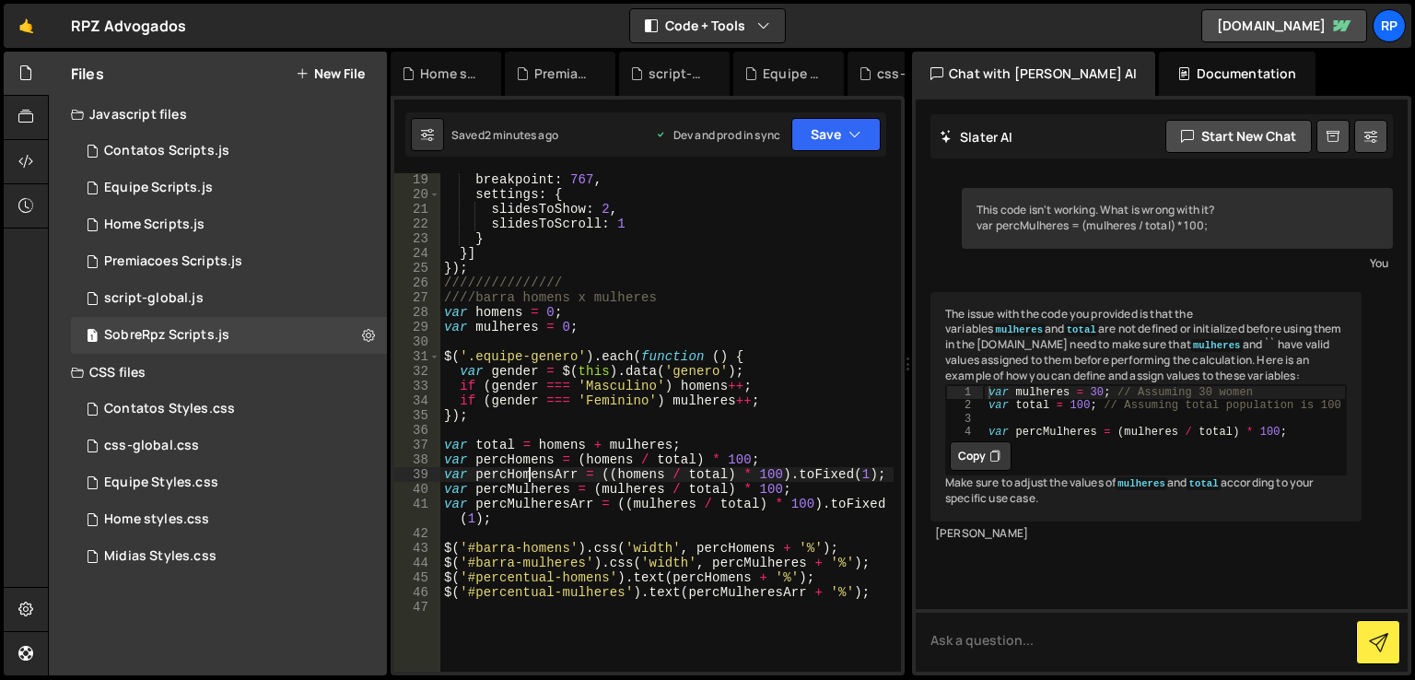
click at [528, 472] on div "breakpoint : 767 , settings : { slidesToShow : 2 , slidesToScroll : 1 } }] }) ;…" at bounding box center [666, 436] width 453 height 528
click at [729, 565] on div "breakpoint : 767 , settings : { slidesToShow : 2 , slidesToScroll : 1 } }] }) ;…" at bounding box center [666, 436] width 453 height 528
click at [707, 575] on div "breakpoint : 767 , settings : { slidesToShow : 2 , slidesToScroll : 1 } }] }) ;…" at bounding box center [666, 436] width 453 height 528
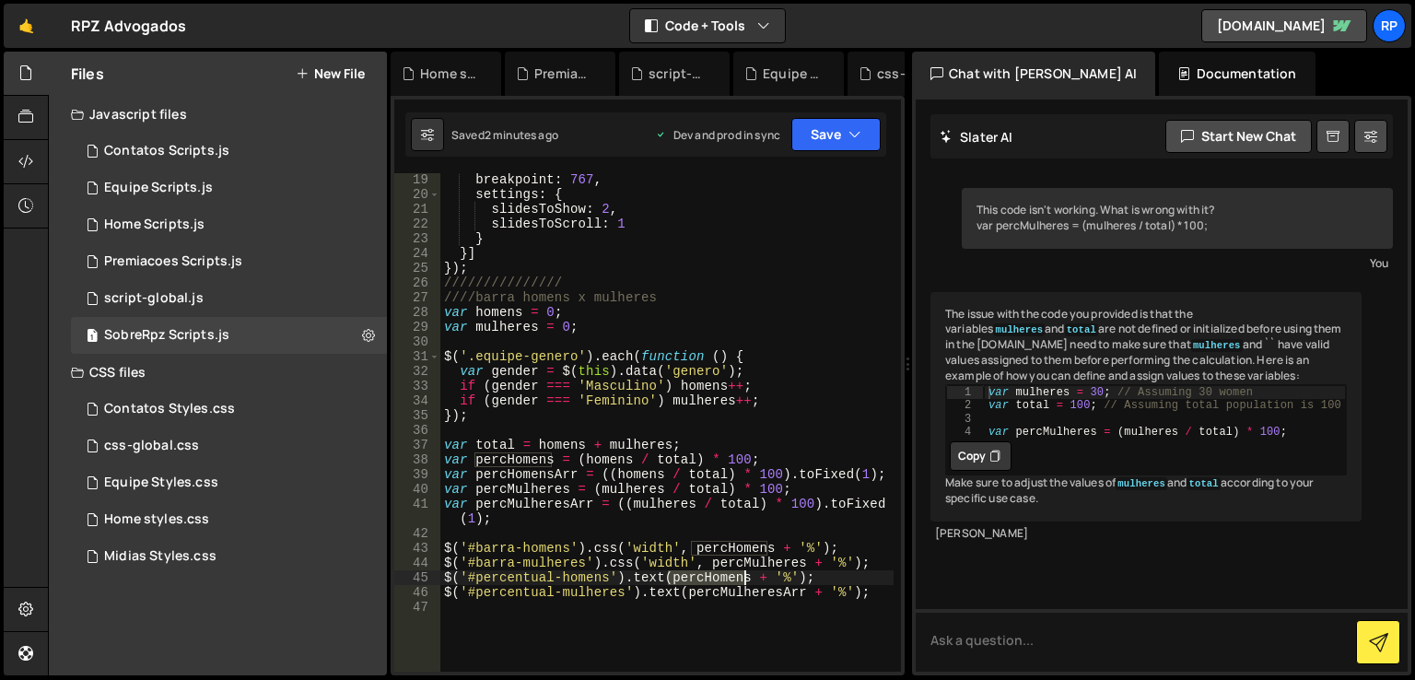
click at [707, 575] on div "breakpoint : 767 , settings : { slidesToShow : 2 , slidesToScroll : 1 } }] }) ;…" at bounding box center [666, 436] width 453 height 528
paste textarea "Arr"
type textarea "$('#percentual-homens').text(percHomensArr + '%');"
click at [848, 138] on icon "button" at bounding box center [854, 134] width 13 height 18
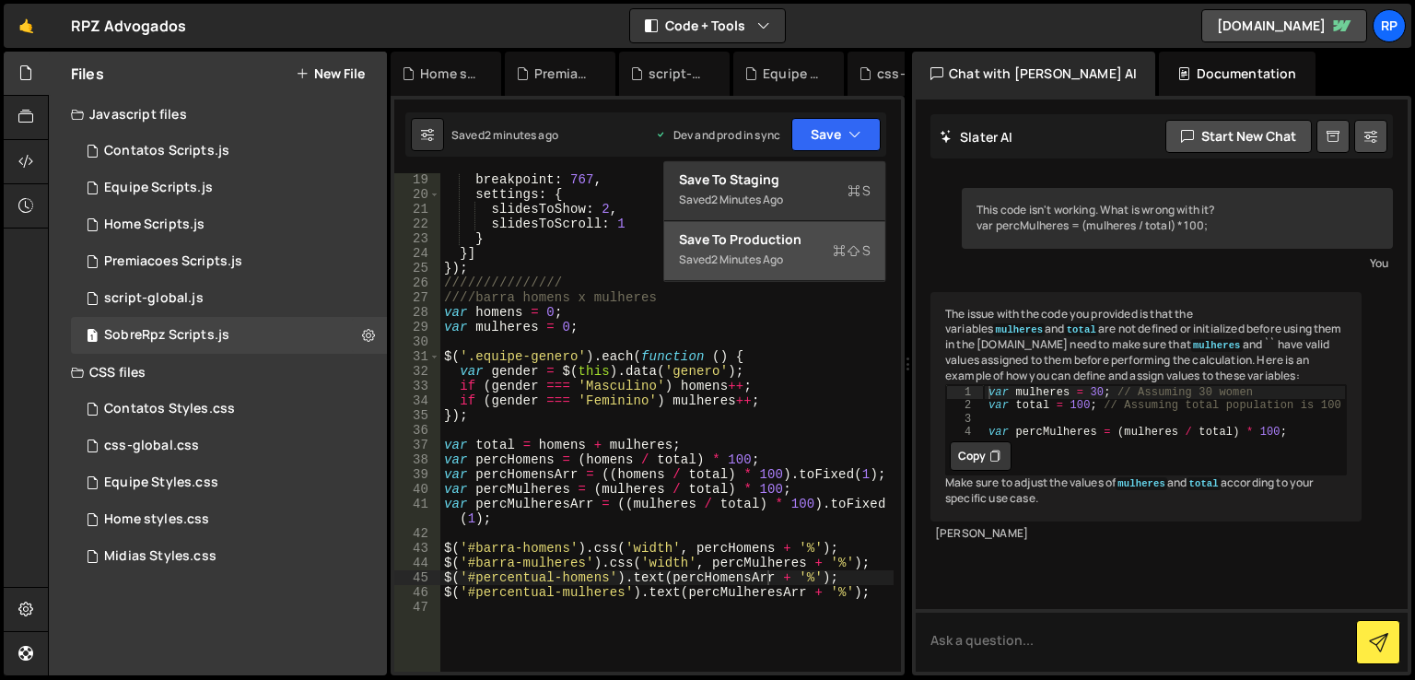
click at [755, 245] on div "Save to Production S" at bounding box center [775, 239] width 192 height 18
